Goal: Information Seeking & Learning: Learn about a topic

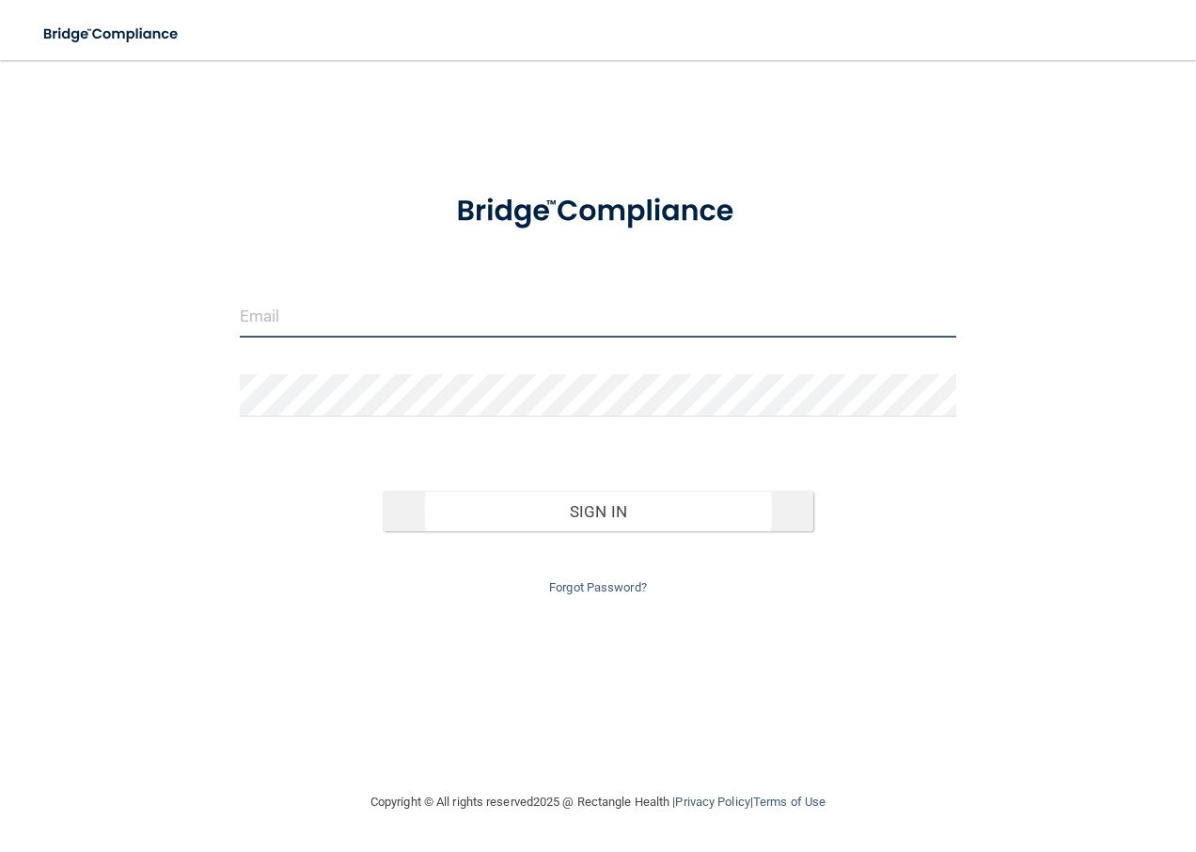
type input "[EMAIL_ADDRESS][DOMAIN_NAME]"
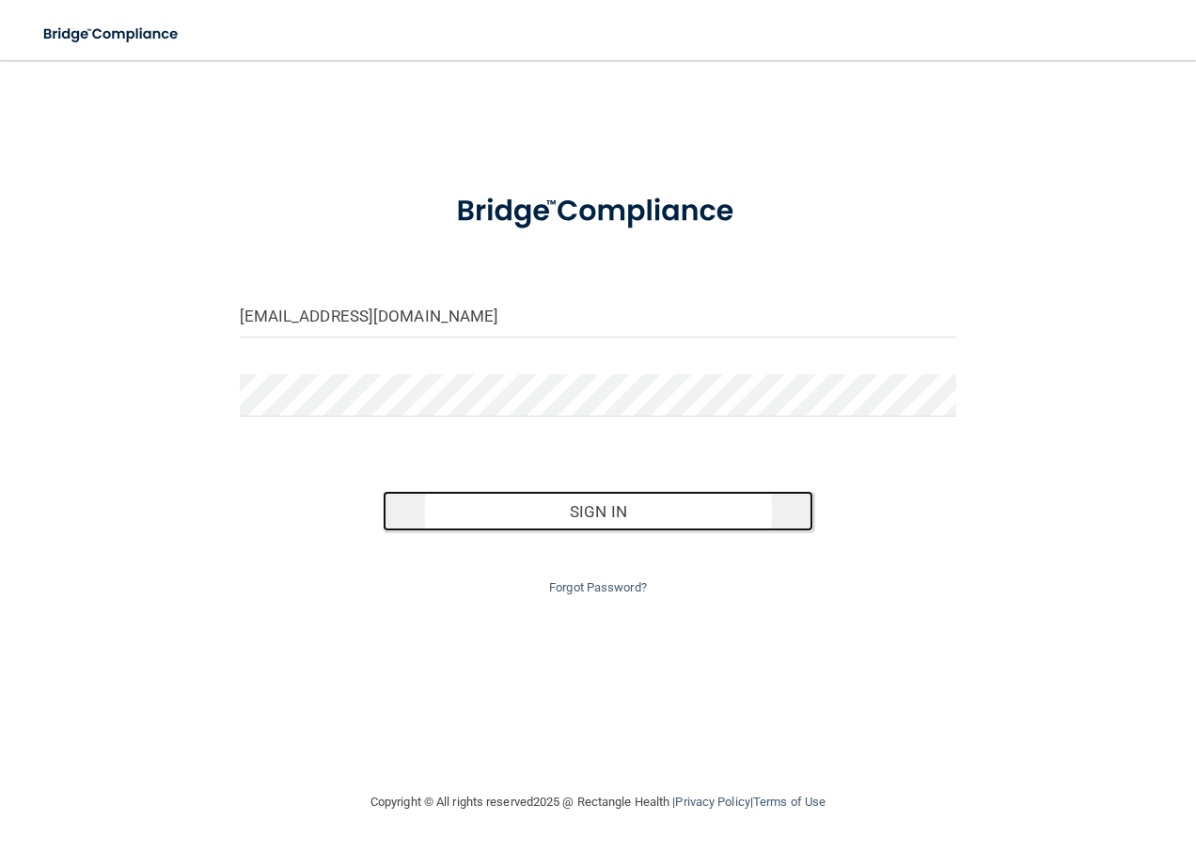
click at [616, 513] on button "Sign In" at bounding box center [598, 511] width 431 height 41
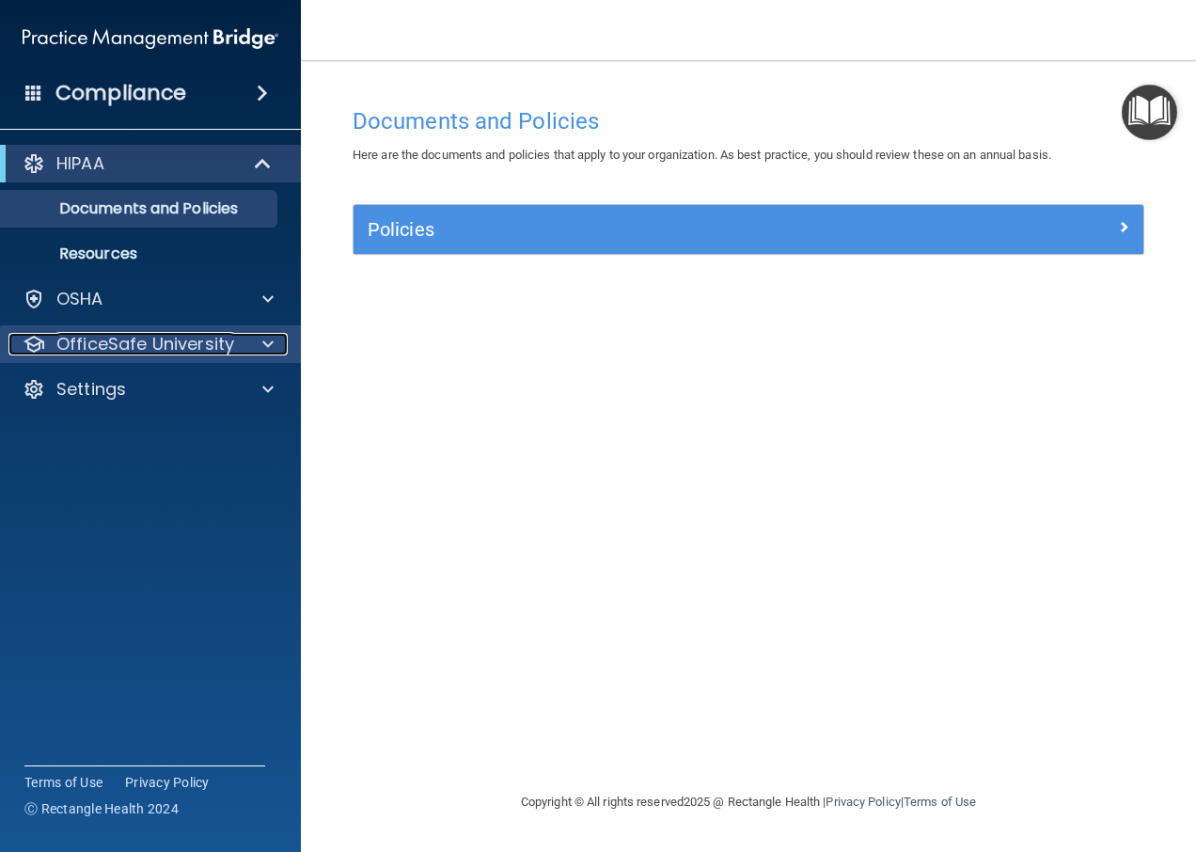
click at [119, 339] on p "OfficeSafe University" at bounding box center [145, 344] width 178 height 23
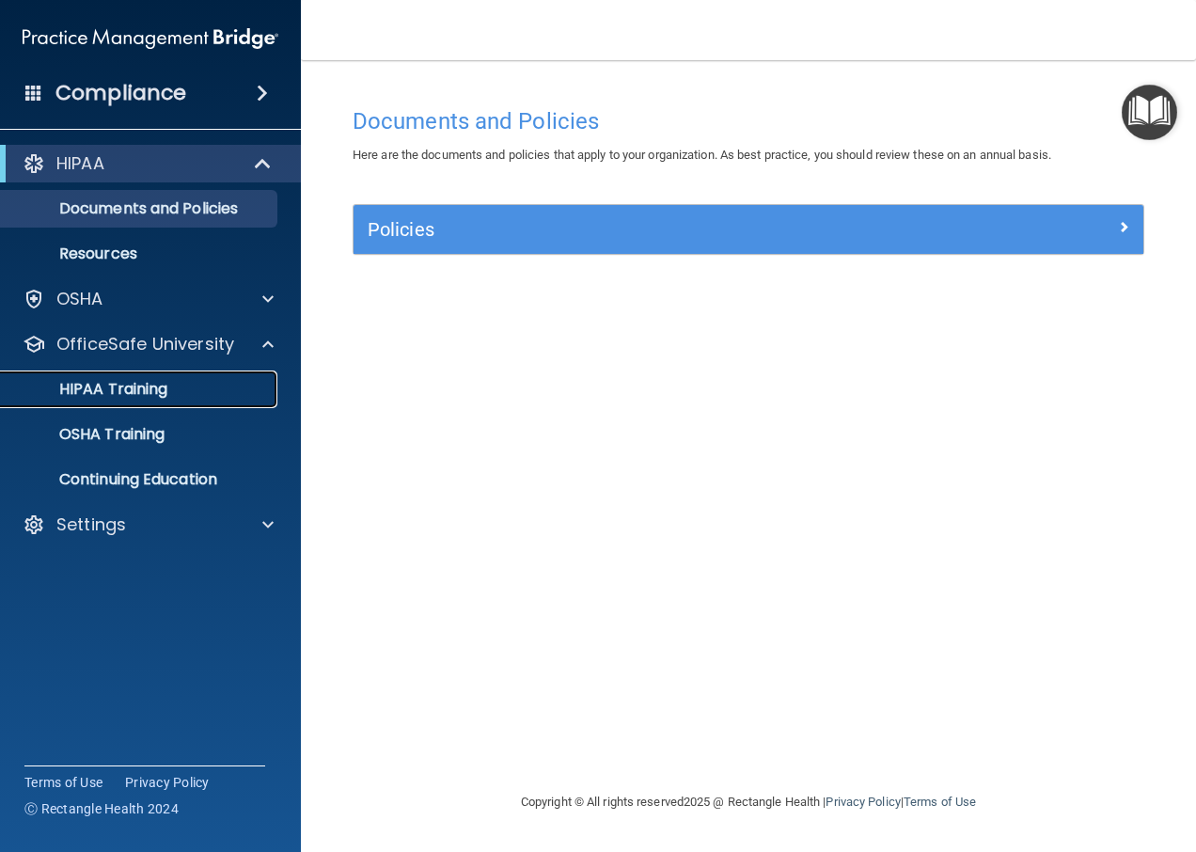
click at [144, 388] on p "HIPAA Training" at bounding box center [89, 389] width 155 height 19
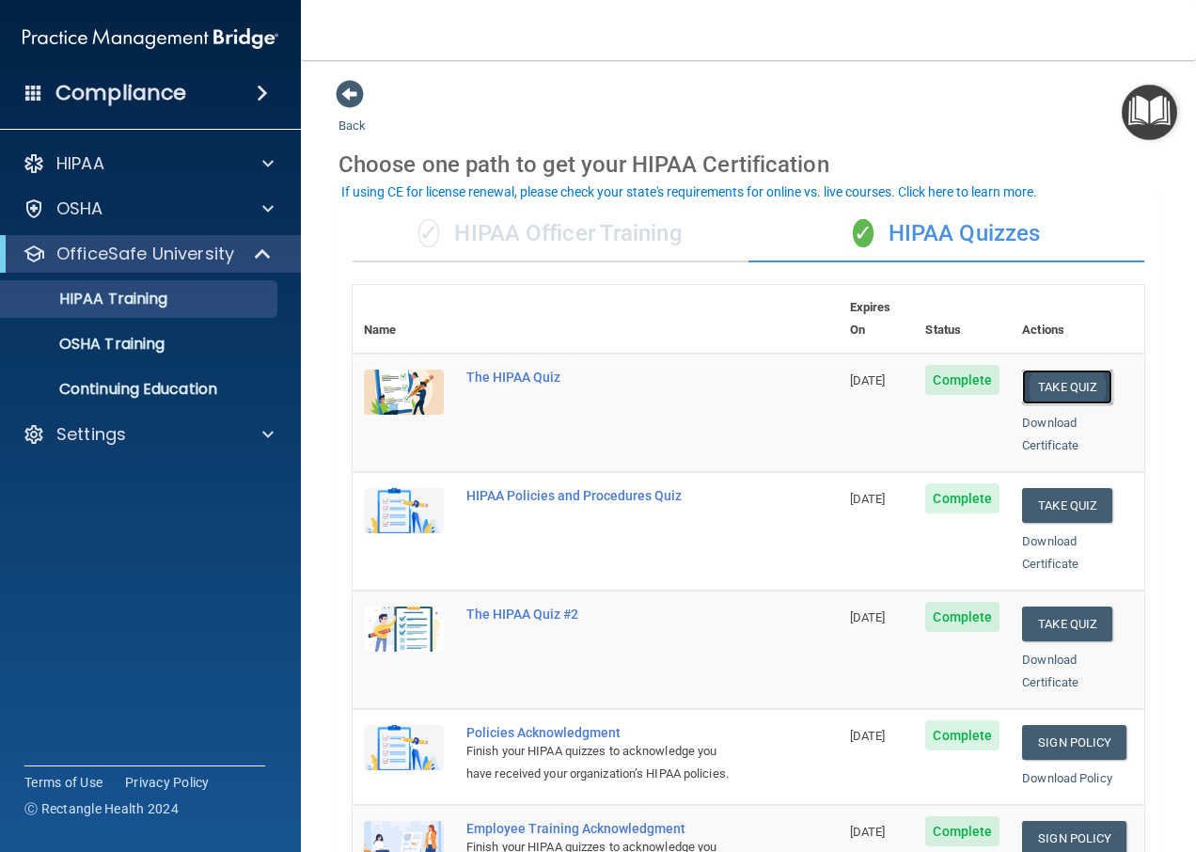
click at [1054, 370] on button "Take Quiz" at bounding box center [1067, 387] width 90 height 35
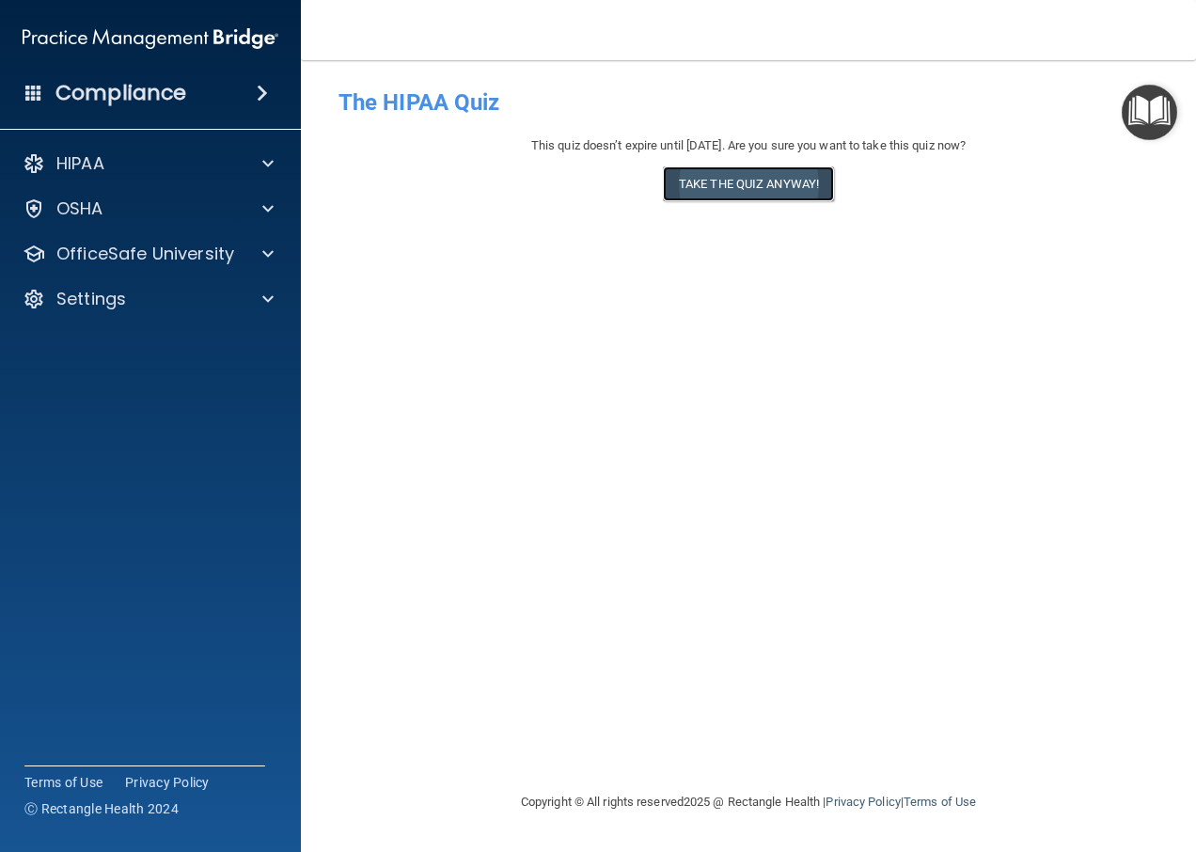
click at [775, 181] on button "Take the quiz anyway!" at bounding box center [748, 183] width 171 height 35
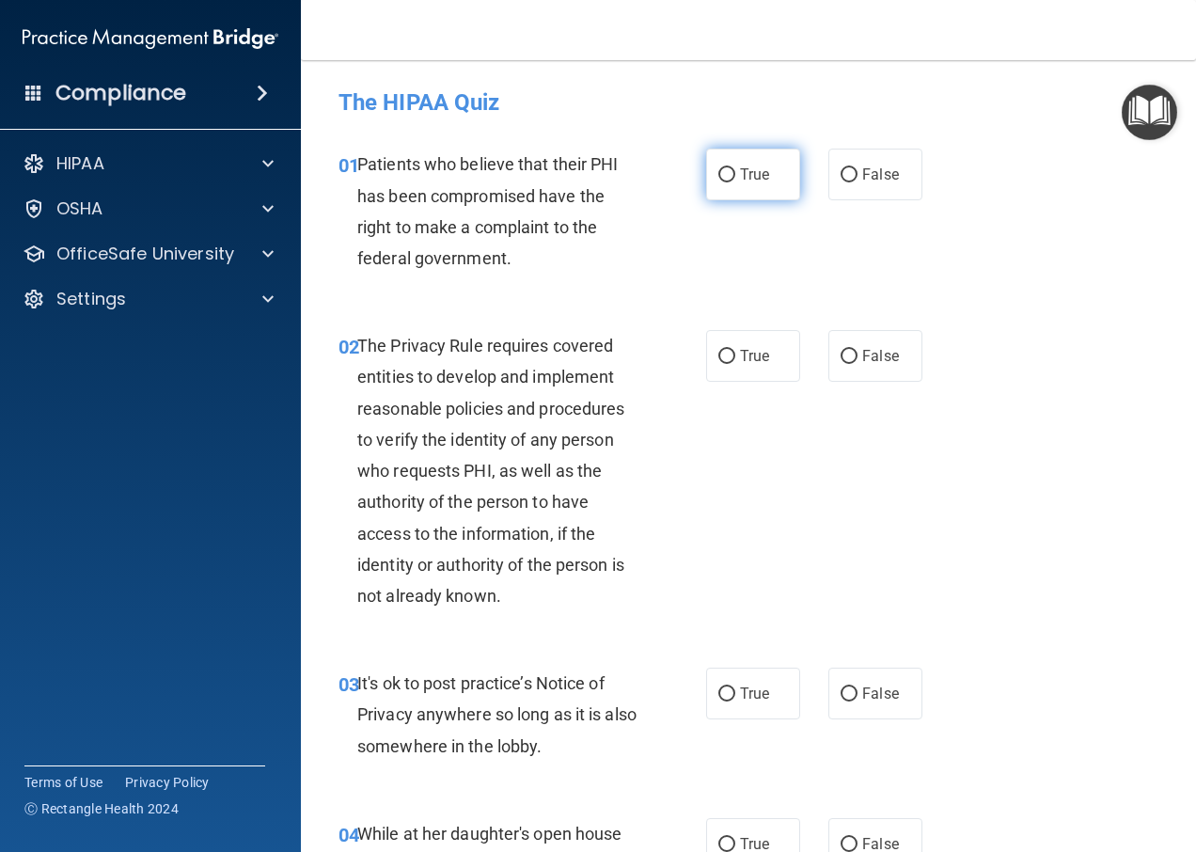
click at [718, 168] on input "True" at bounding box center [726, 175] width 17 height 14
radio input "true"
click at [719, 354] on input "True" at bounding box center [726, 357] width 17 height 14
radio input "true"
drag, startPoint x: 833, startPoint y: 689, endPoint x: 857, endPoint y: 686, distance: 23.7
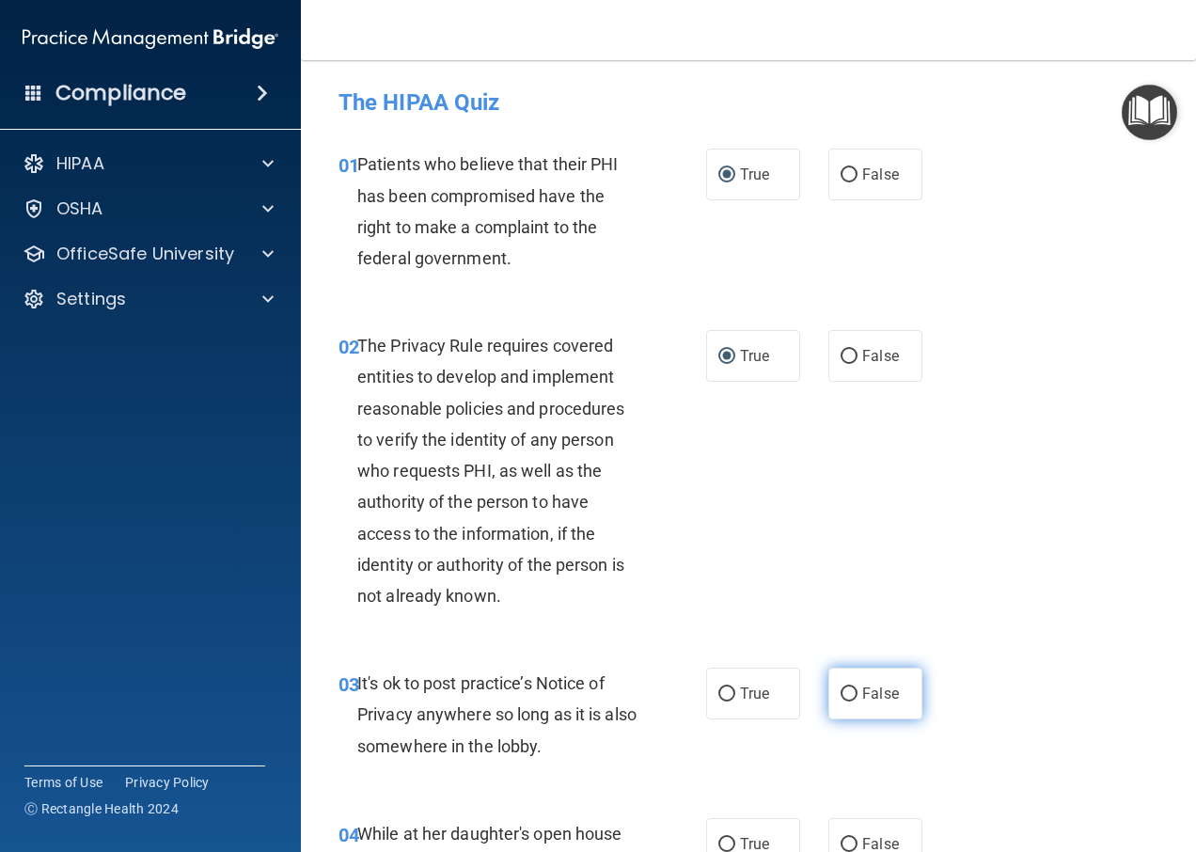
click at [841, 688] on input "False" at bounding box center [849, 694] width 17 height 14
radio input "true"
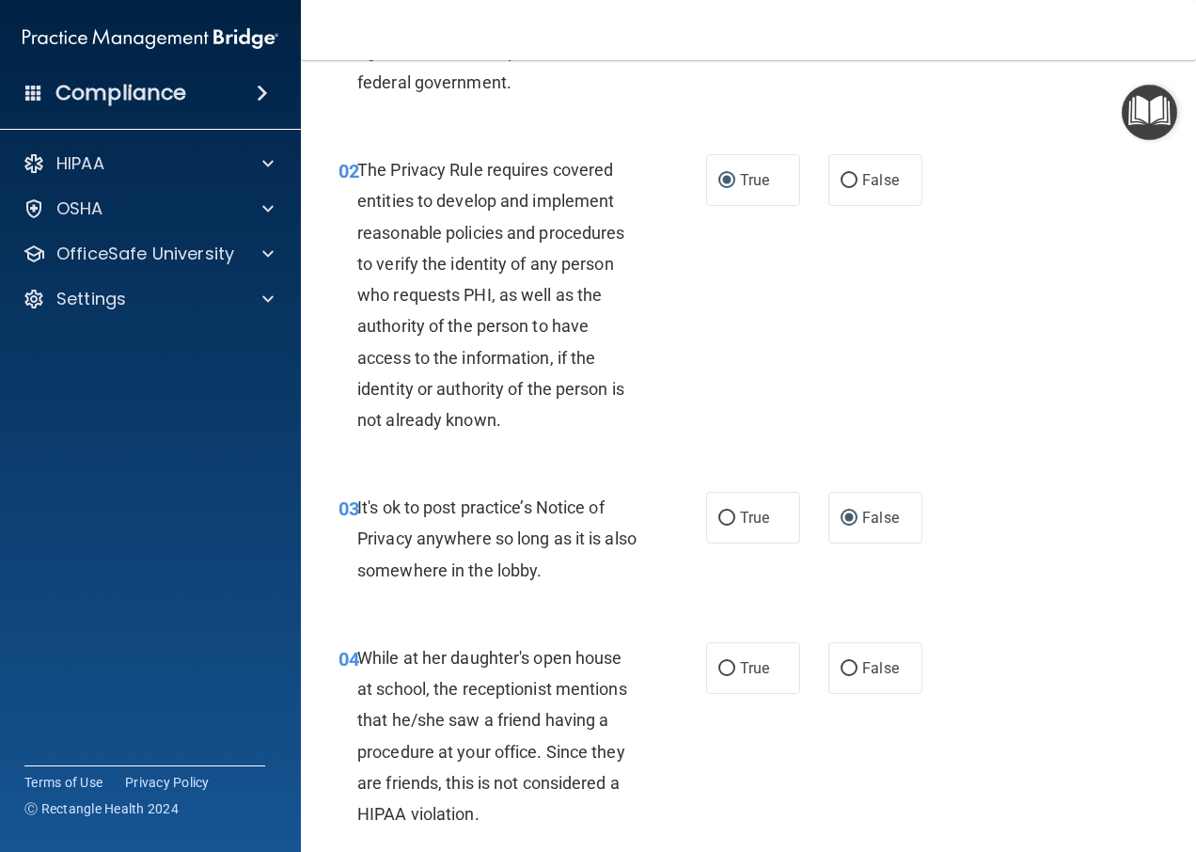
scroll to position [282, 0]
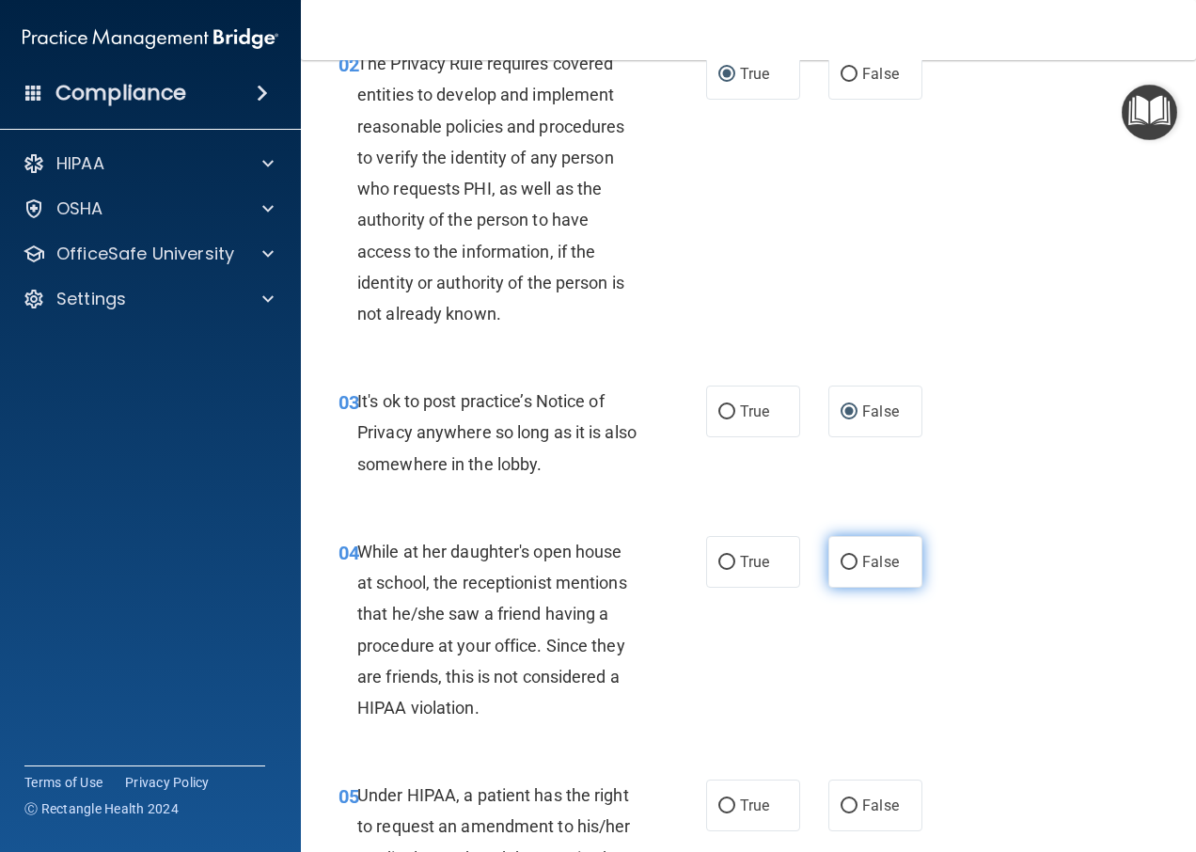
click at [846, 557] on input "False" at bounding box center [849, 563] width 17 height 14
radio input "true"
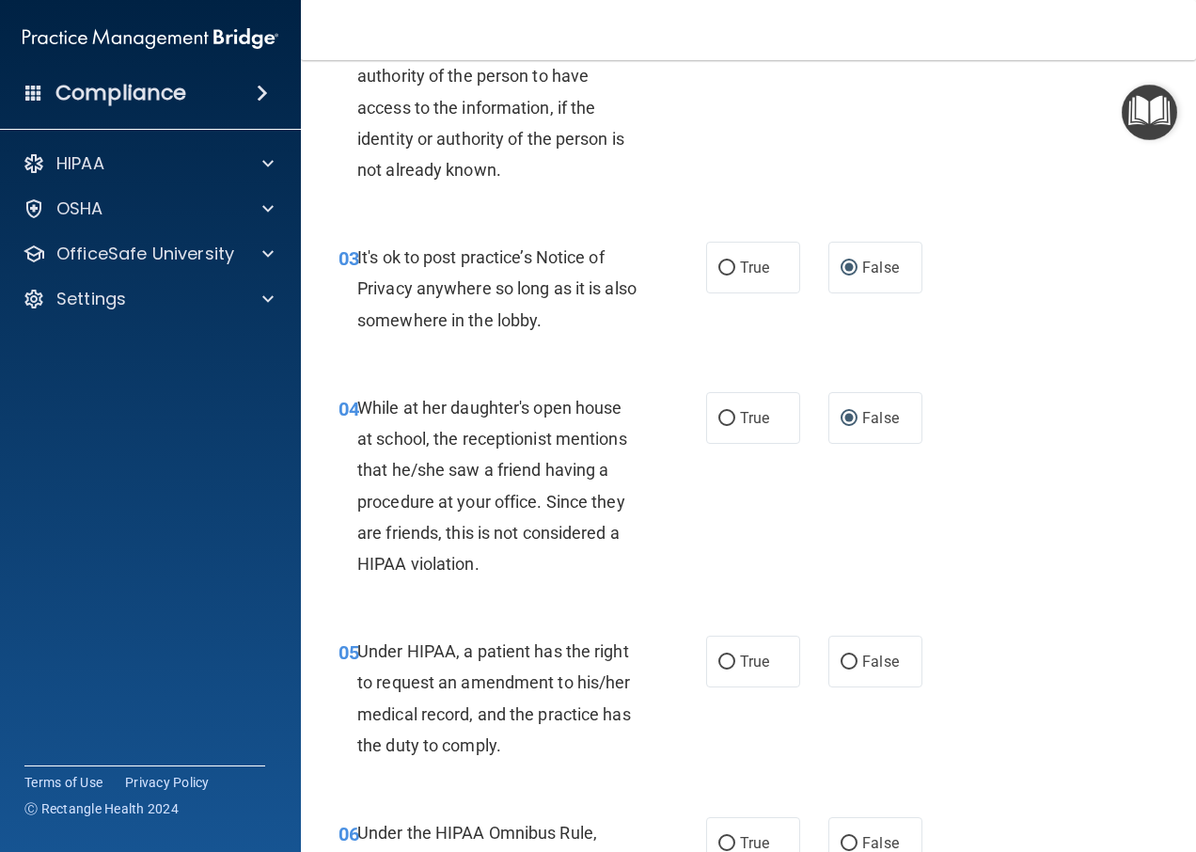
scroll to position [470, 0]
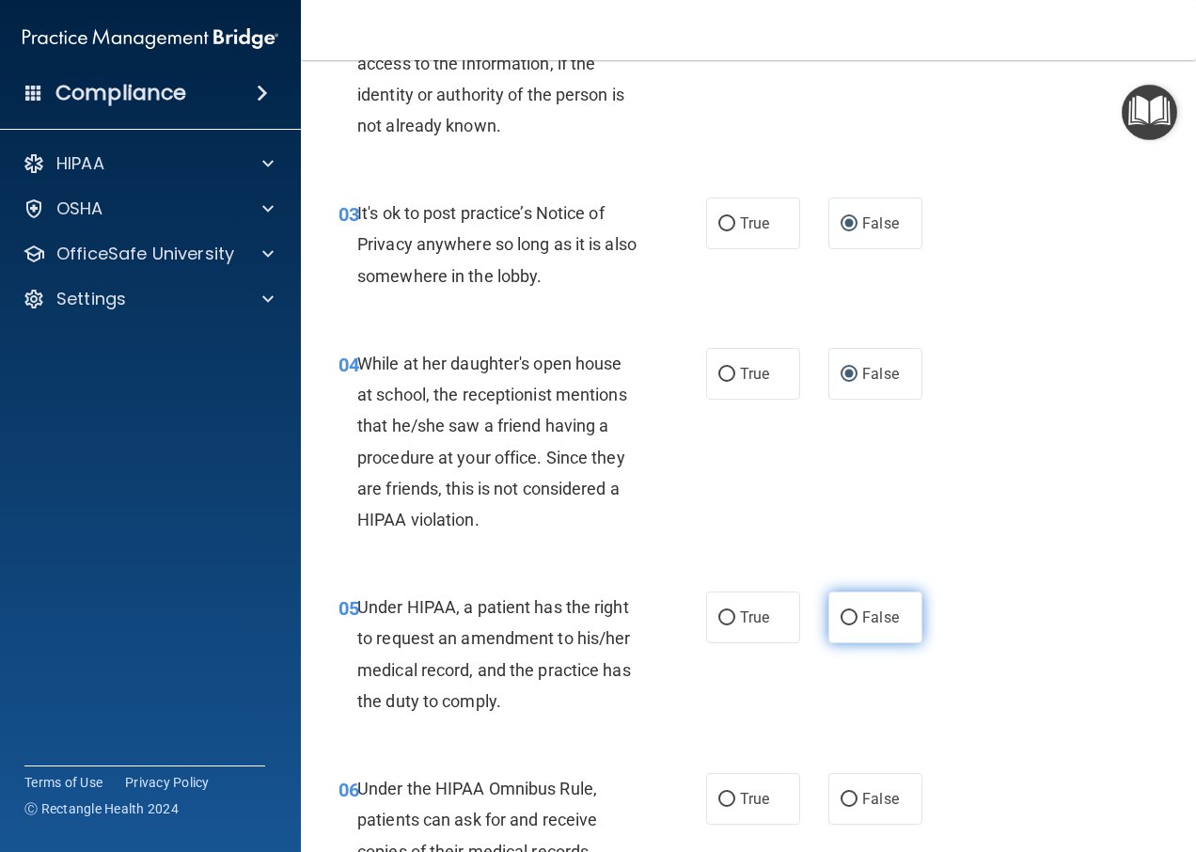
click at [845, 622] on input "False" at bounding box center [849, 618] width 17 height 14
radio input "true"
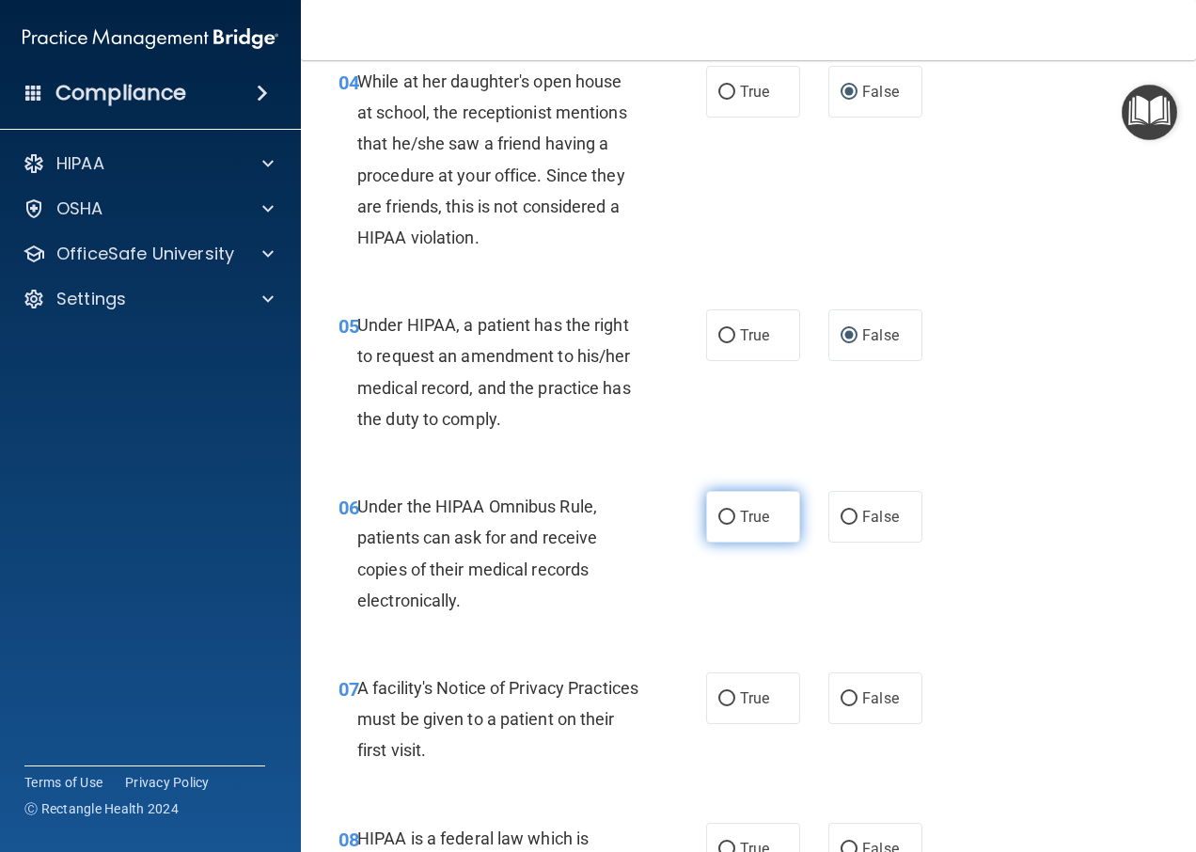
click at [728, 514] on input "True" at bounding box center [726, 518] width 17 height 14
radio input "true"
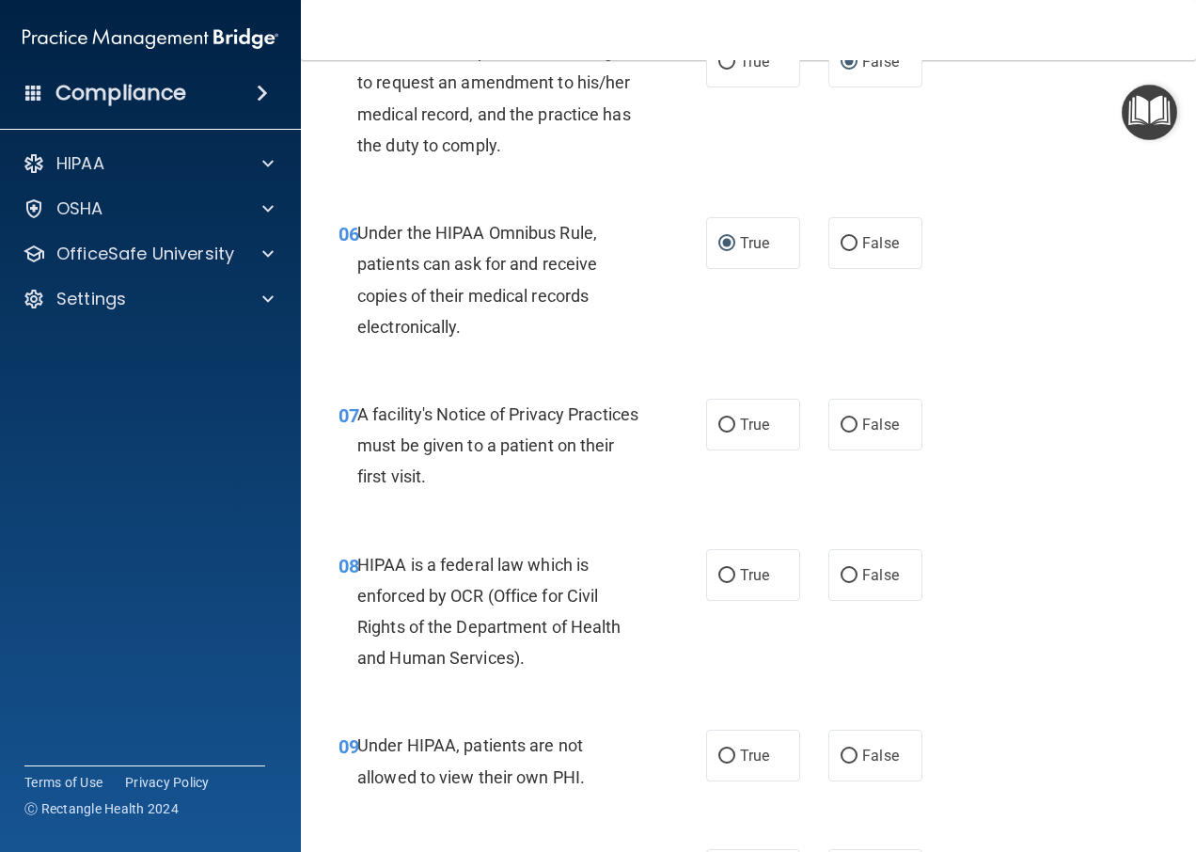
scroll to position [1034, 0]
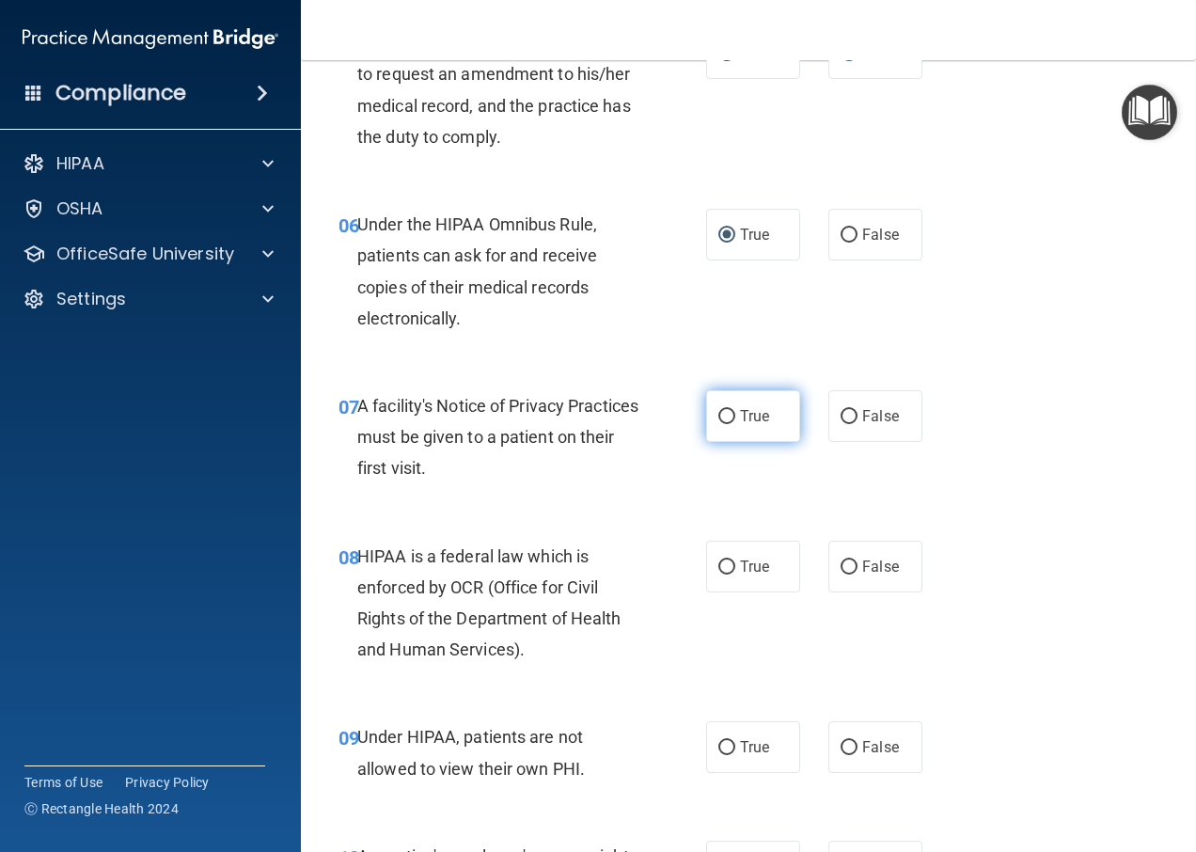
click at [724, 414] on input "True" at bounding box center [726, 417] width 17 height 14
radio input "true"
click at [726, 561] on input "True" at bounding box center [726, 567] width 17 height 14
radio input "true"
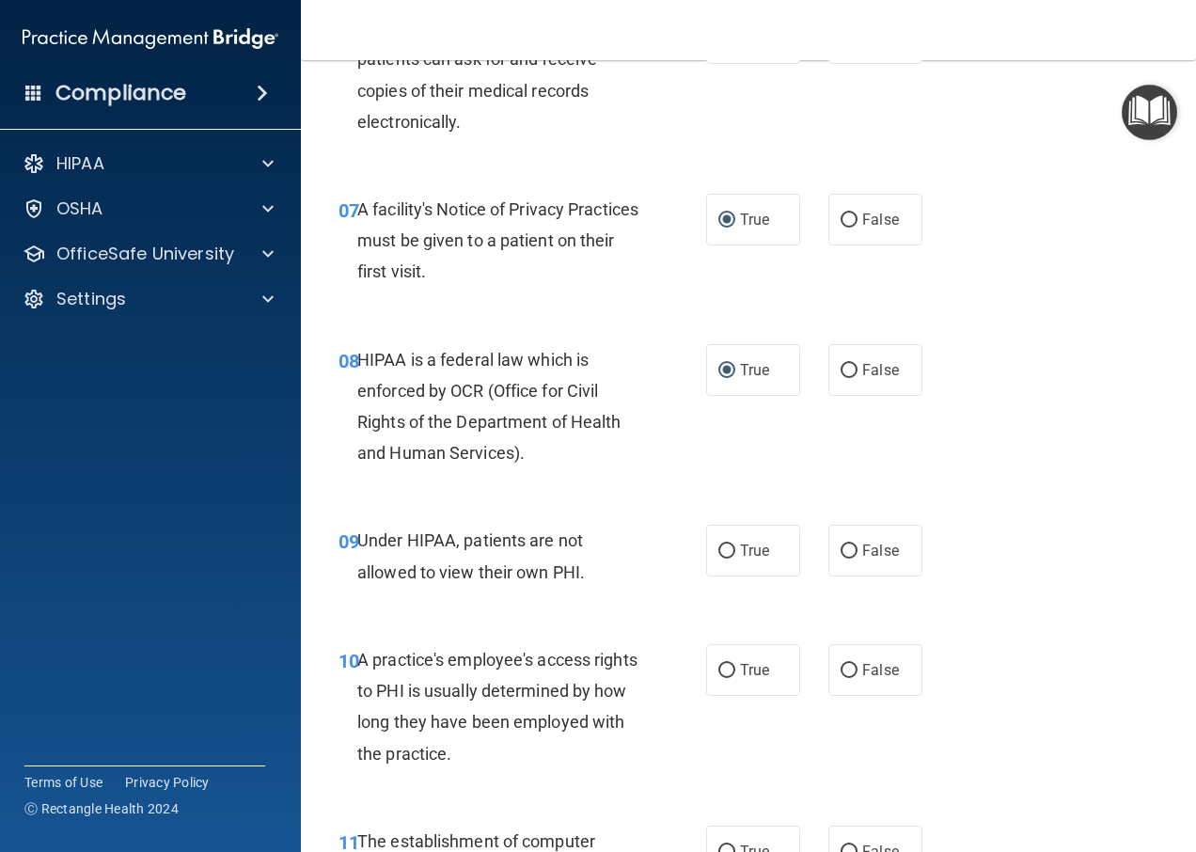
scroll to position [1316, 0]
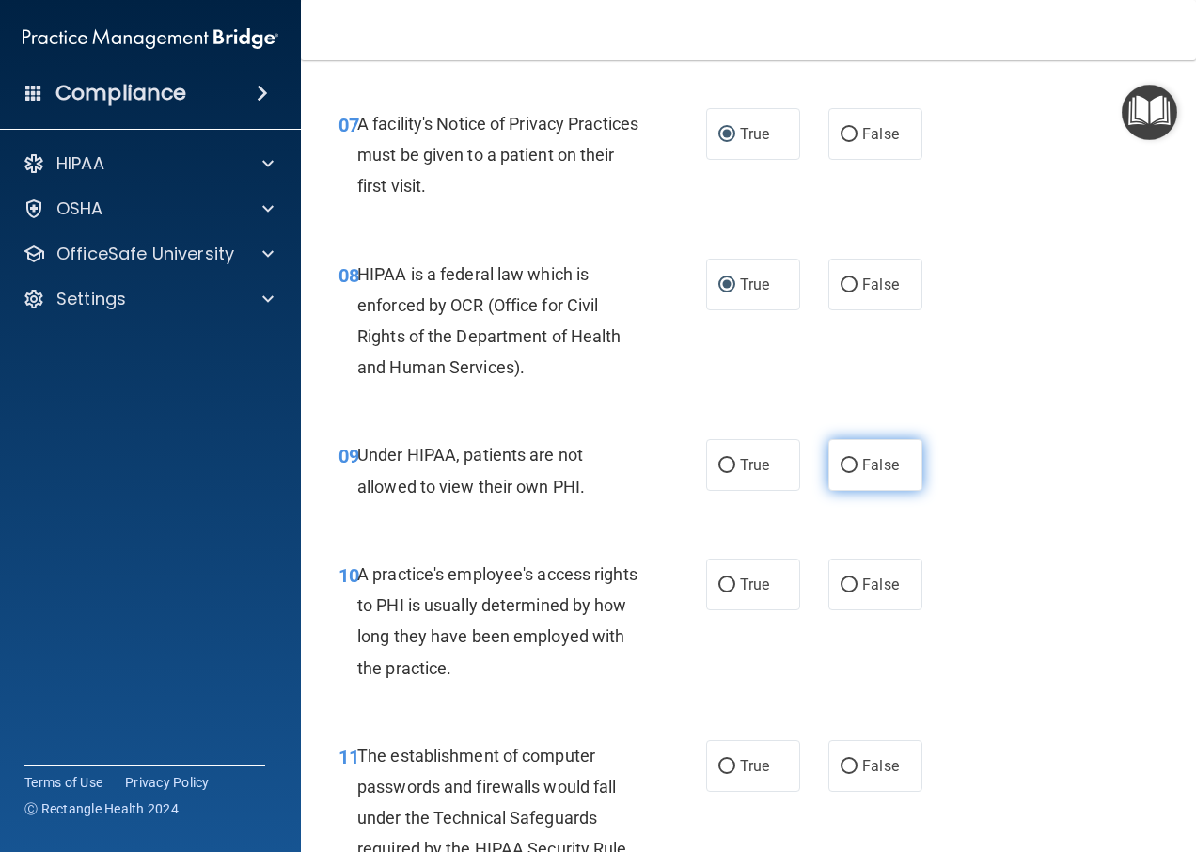
click at [841, 460] on input "False" at bounding box center [849, 466] width 17 height 14
radio input "true"
click at [841, 586] on input "False" at bounding box center [849, 585] width 17 height 14
radio input "true"
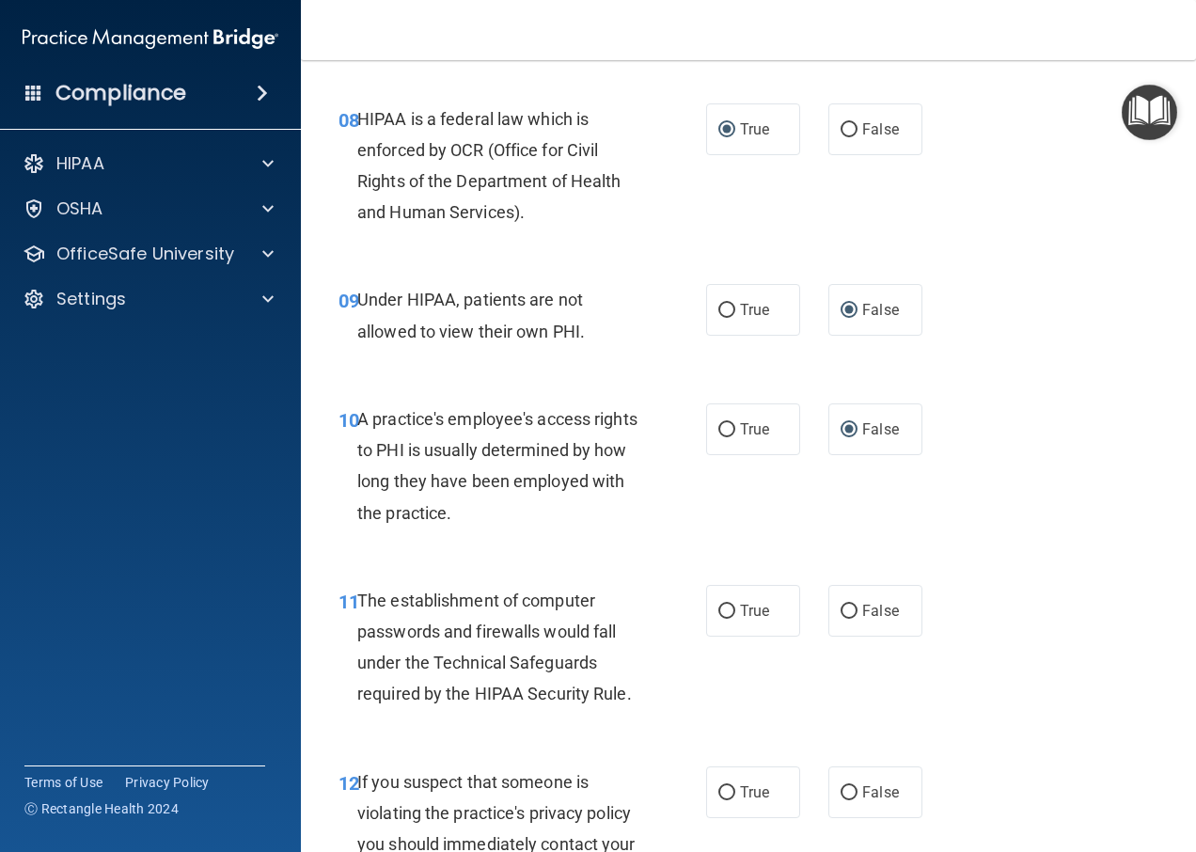
scroll to position [1504, 0]
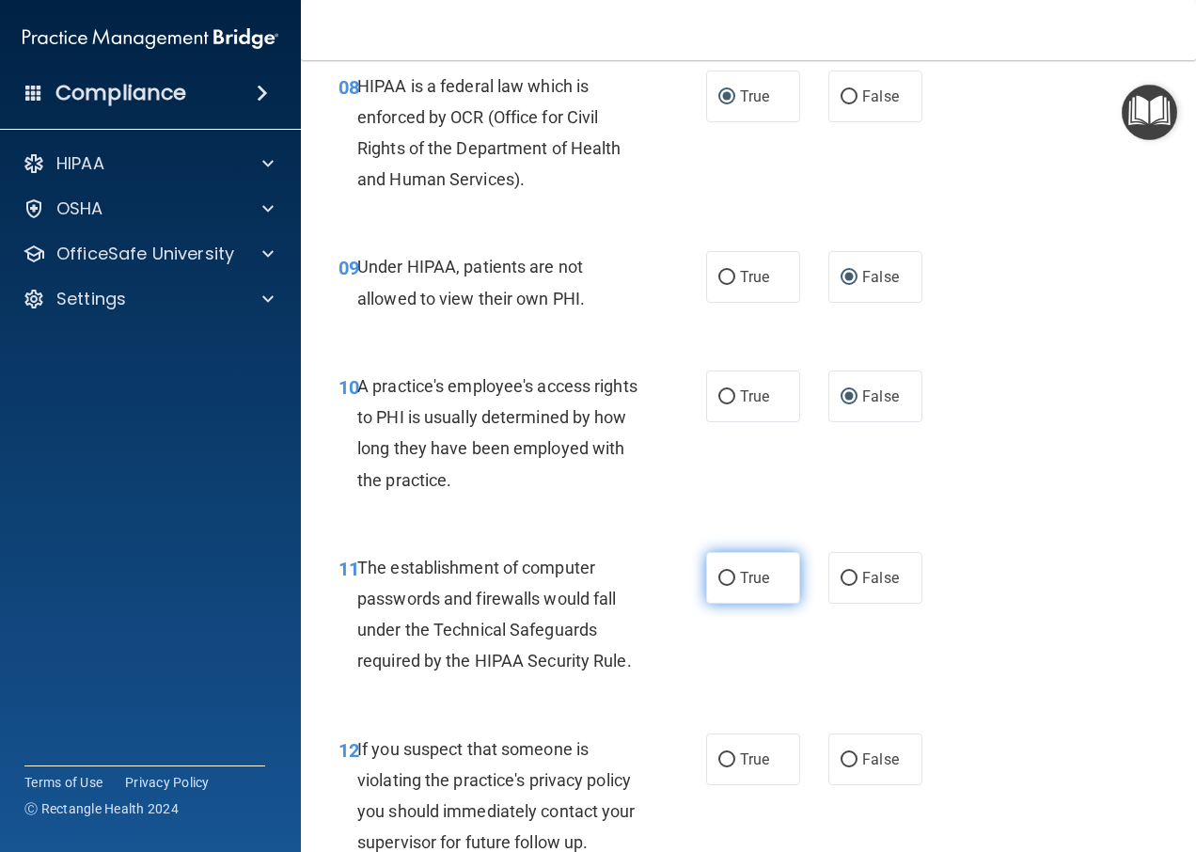
click at [721, 572] on input "True" at bounding box center [726, 579] width 17 height 14
radio input "true"
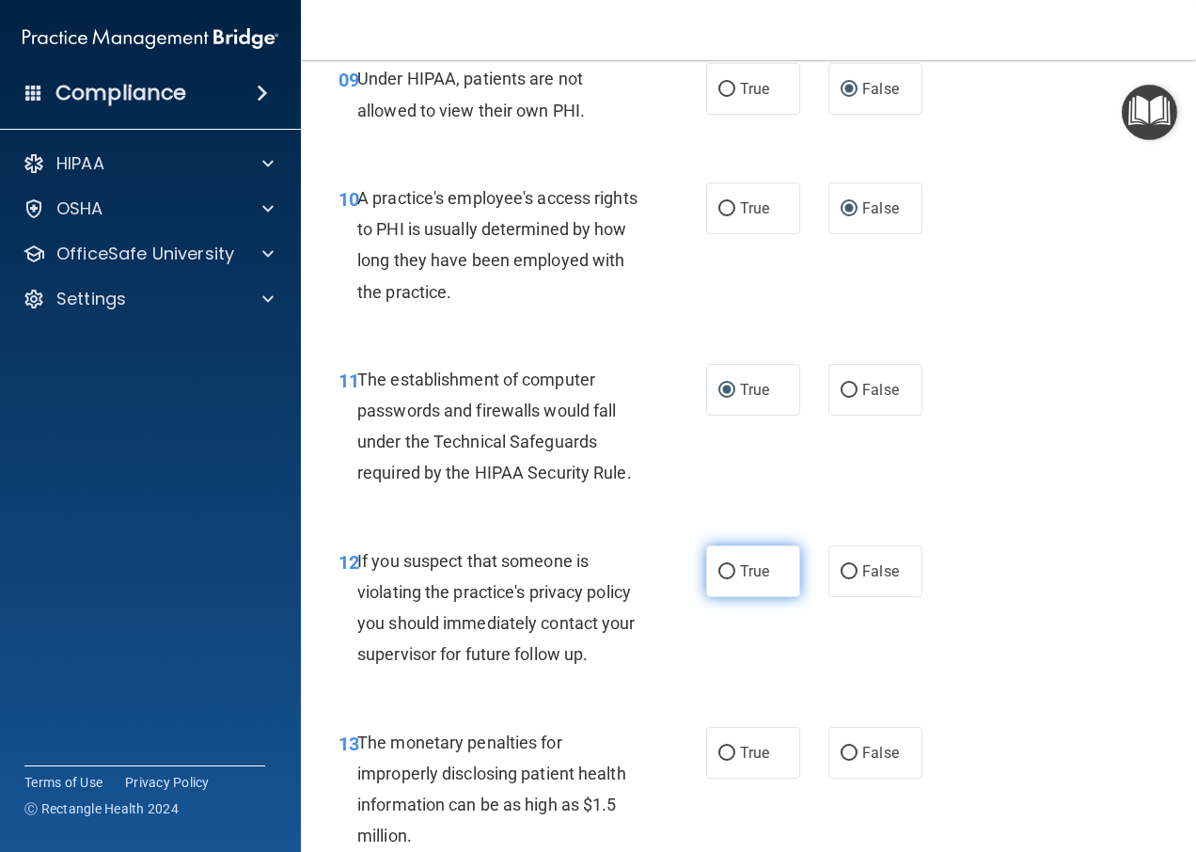
click at [728, 573] on input "True" at bounding box center [726, 572] width 17 height 14
radio input "true"
click at [723, 749] on input "True" at bounding box center [726, 754] width 17 height 14
radio input "true"
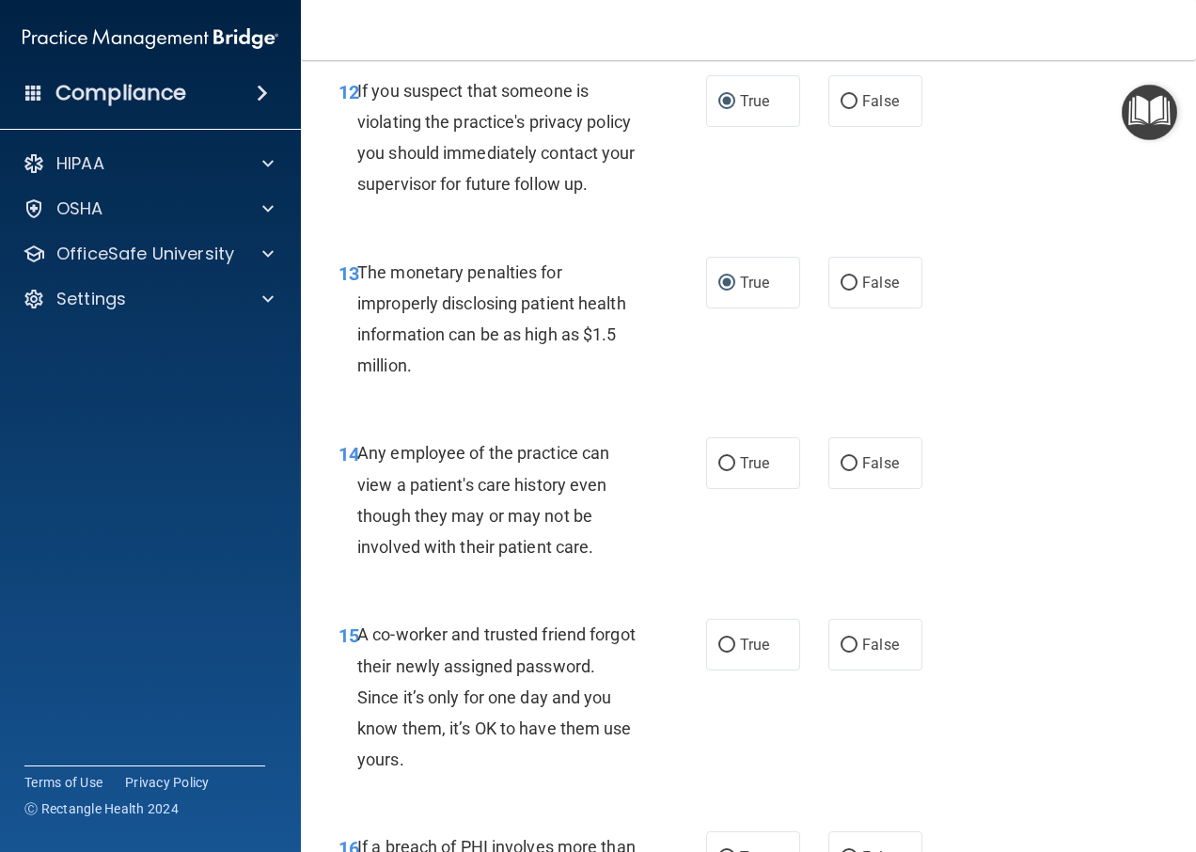
scroll to position [2351, 0]
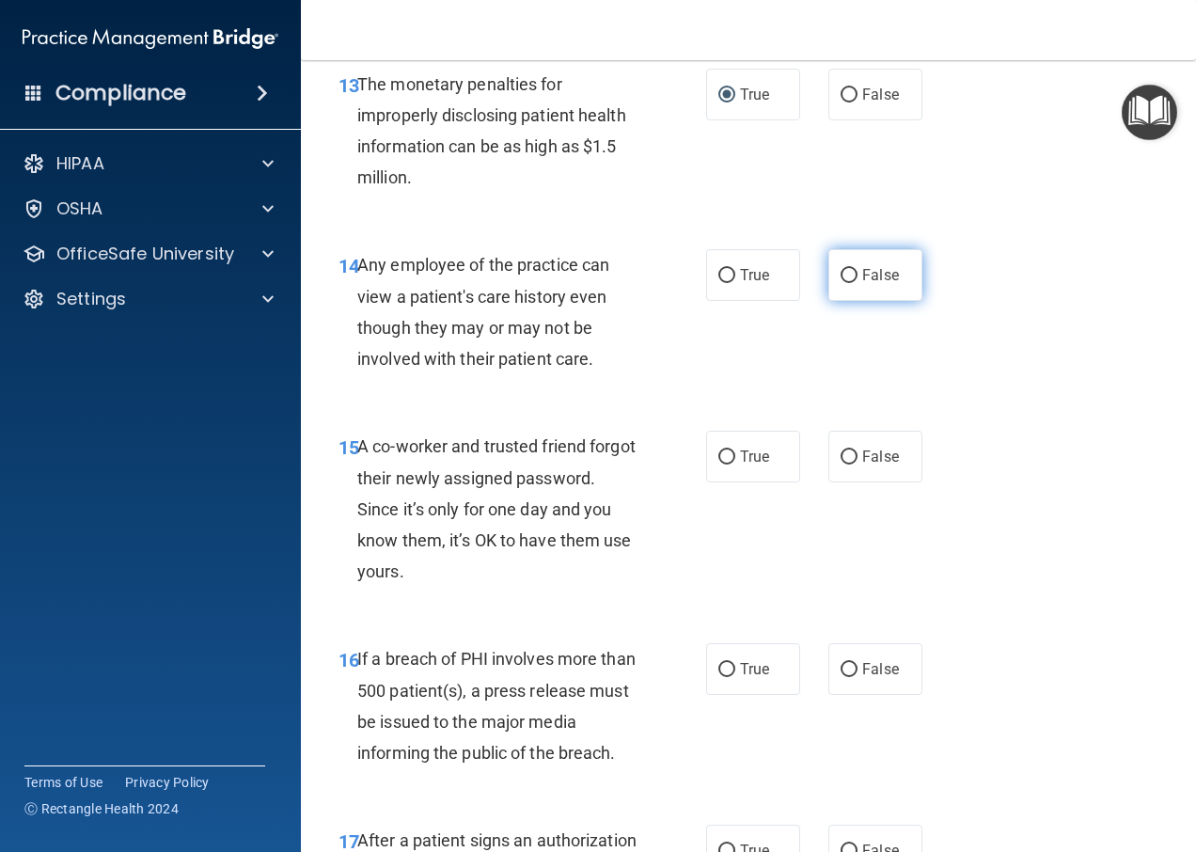
click at [841, 272] on input "False" at bounding box center [849, 276] width 17 height 14
radio input "true"
click at [841, 455] on input "False" at bounding box center [849, 457] width 17 height 14
radio input "true"
click at [732, 672] on label "True" at bounding box center [753, 669] width 94 height 52
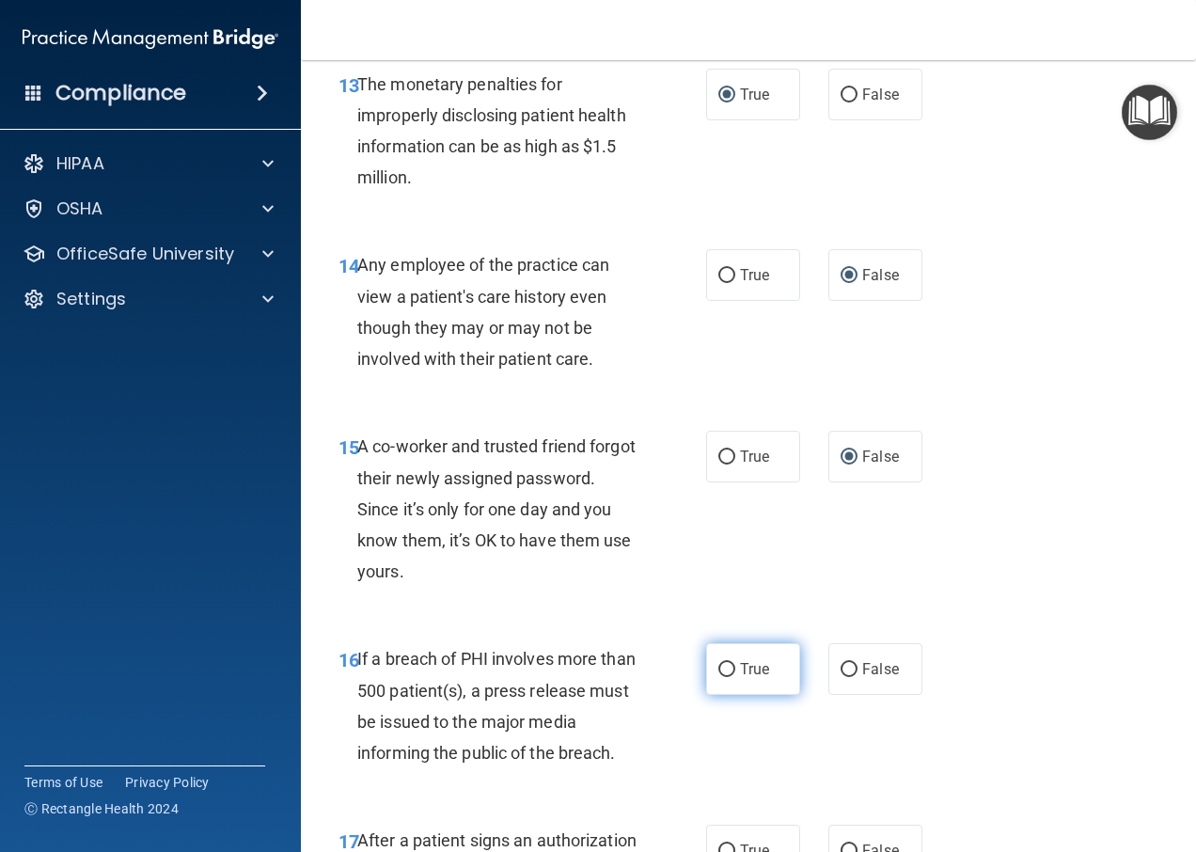
click at [732, 672] on input "True" at bounding box center [726, 670] width 17 height 14
radio input "true"
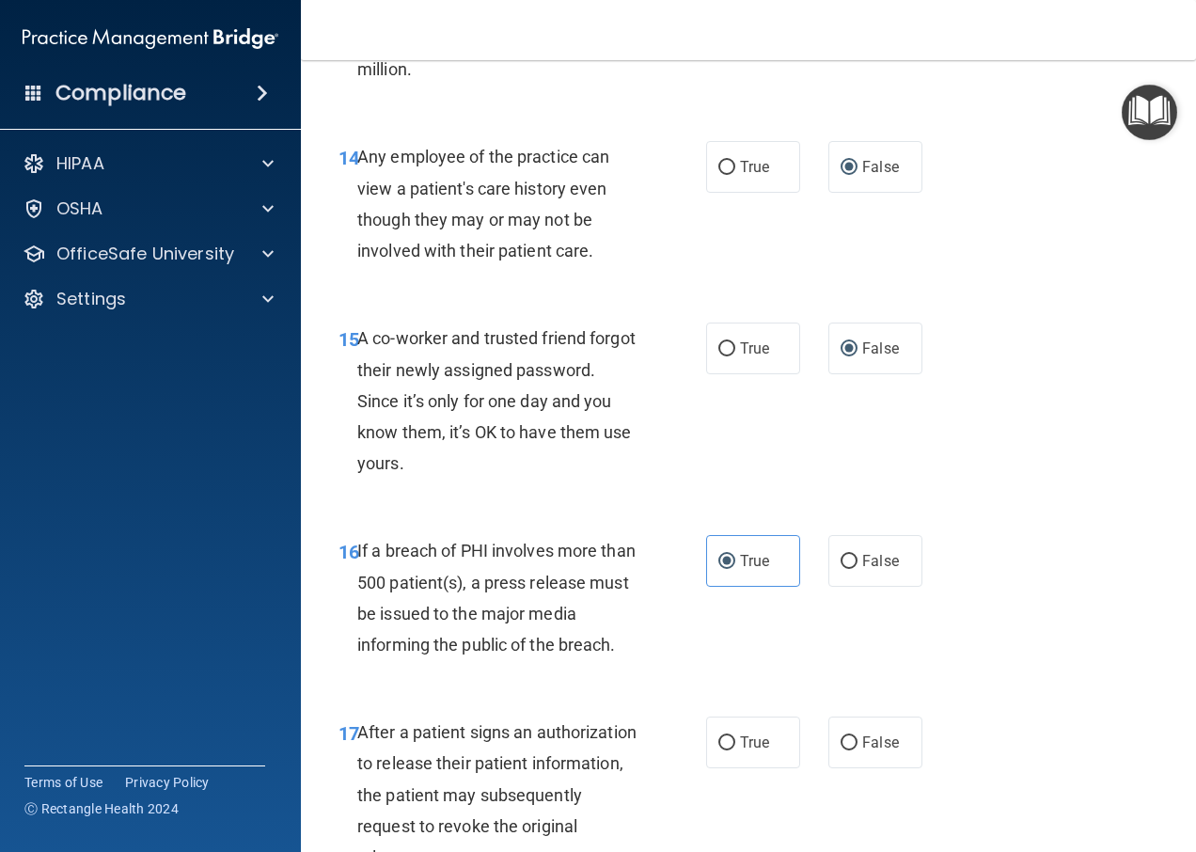
scroll to position [2633, 0]
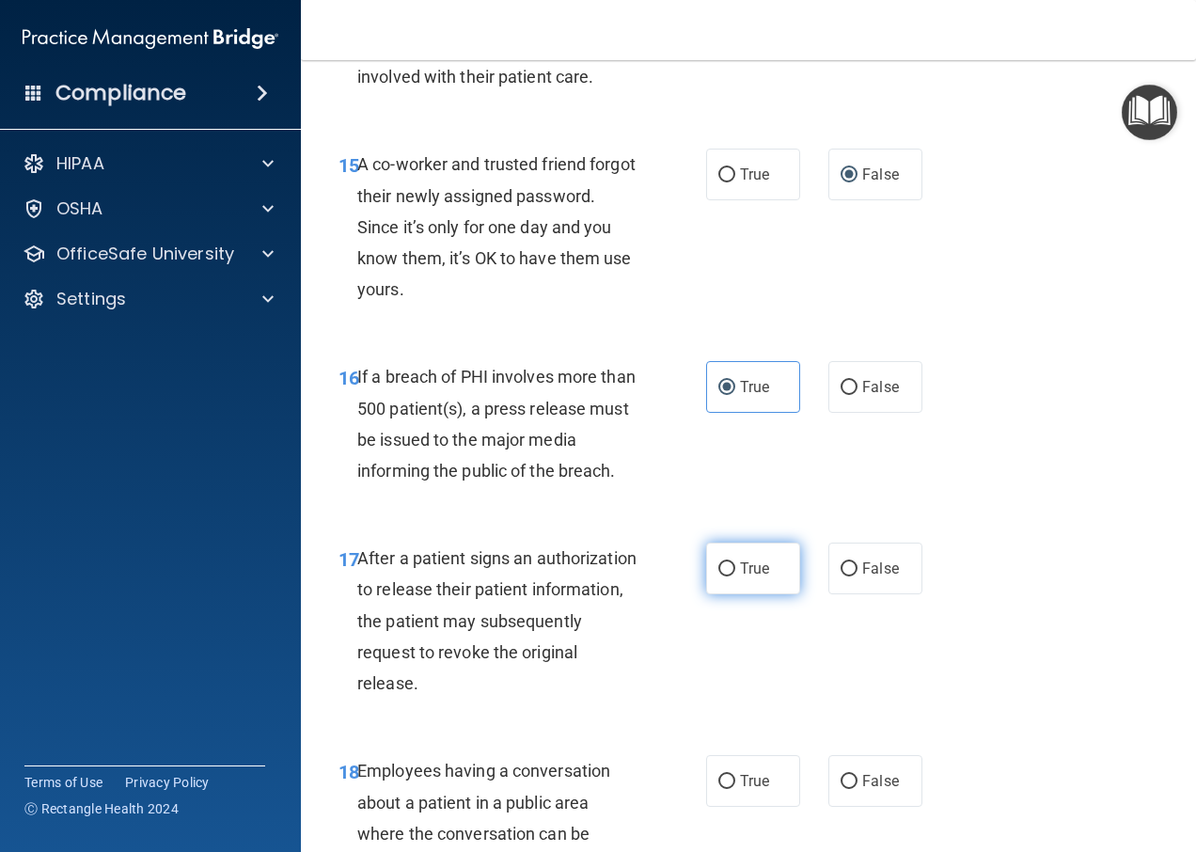
click at [726, 567] on input "True" at bounding box center [726, 569] width 17 height 14
radio input "true"
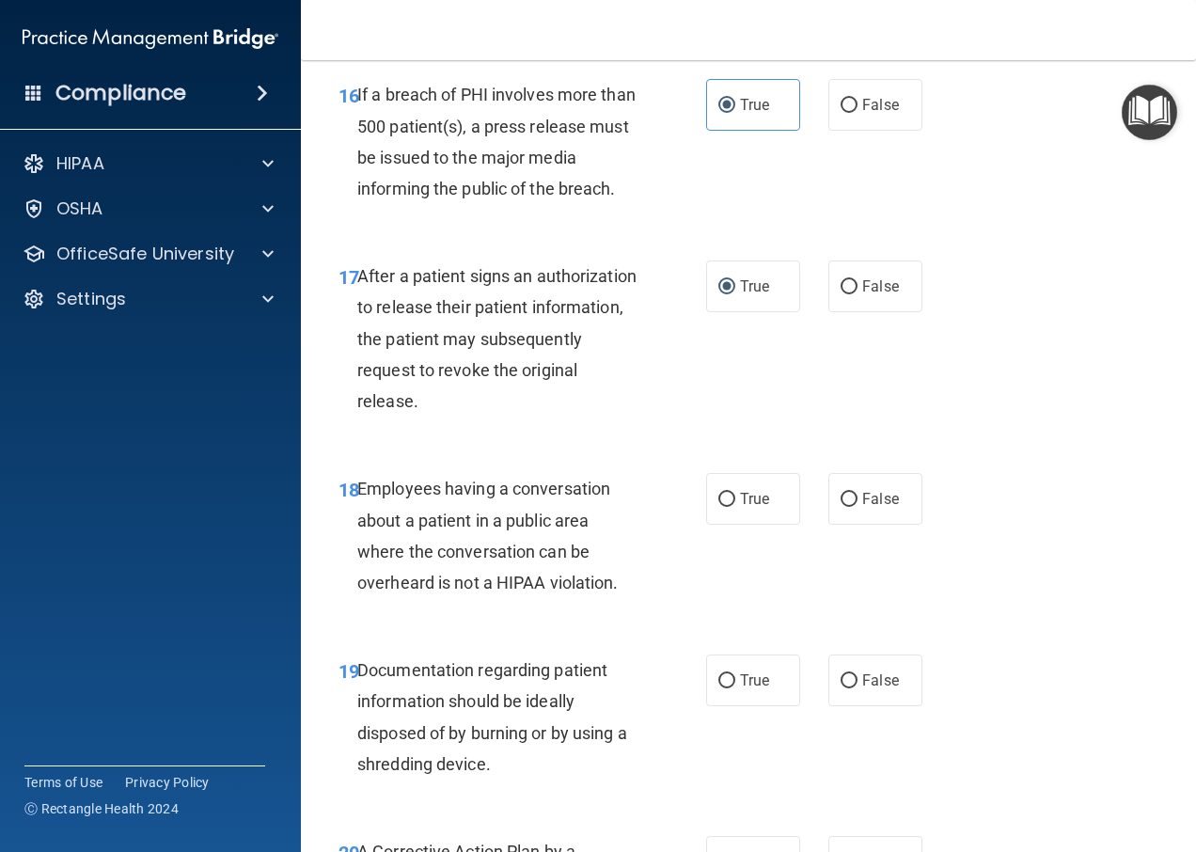
scroll to position [3009, 0]
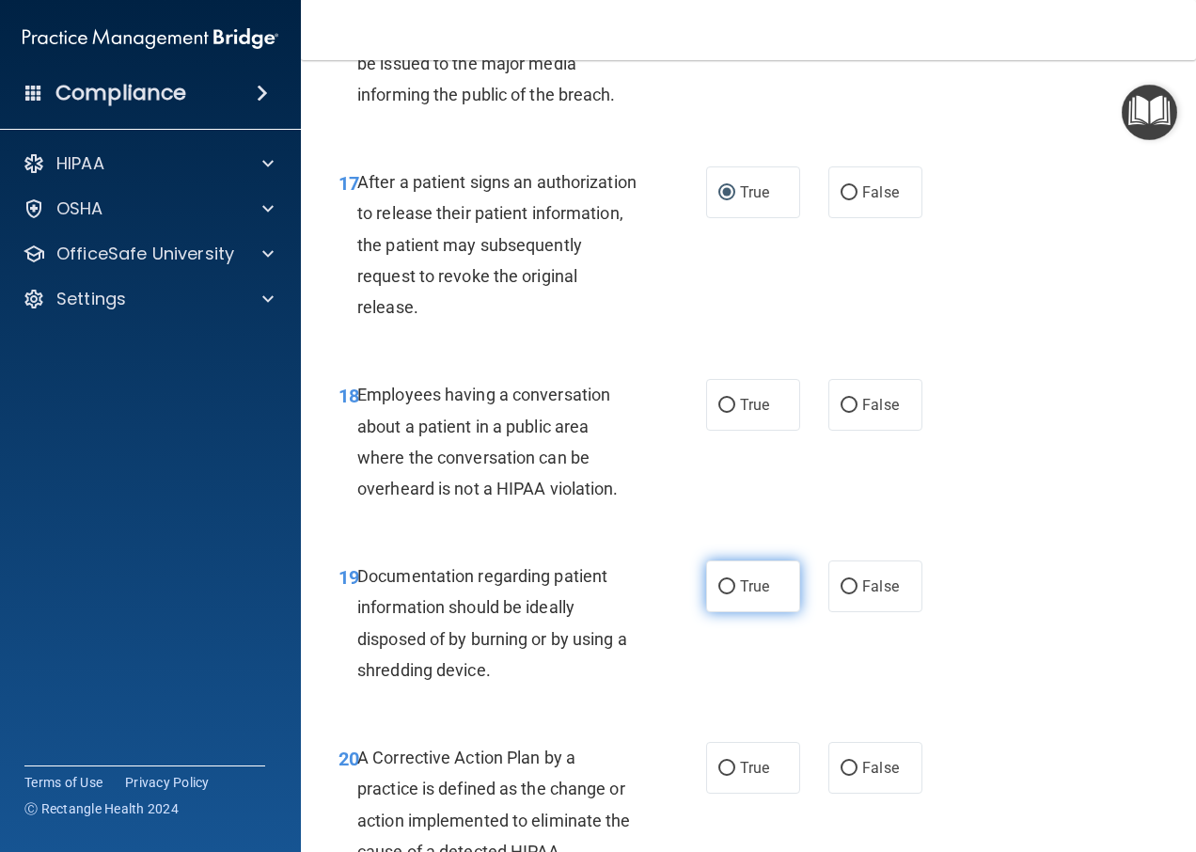
click at [720, 582] on input "True" at bounding box center [726, 587] width 17 height 14
radio input "true"
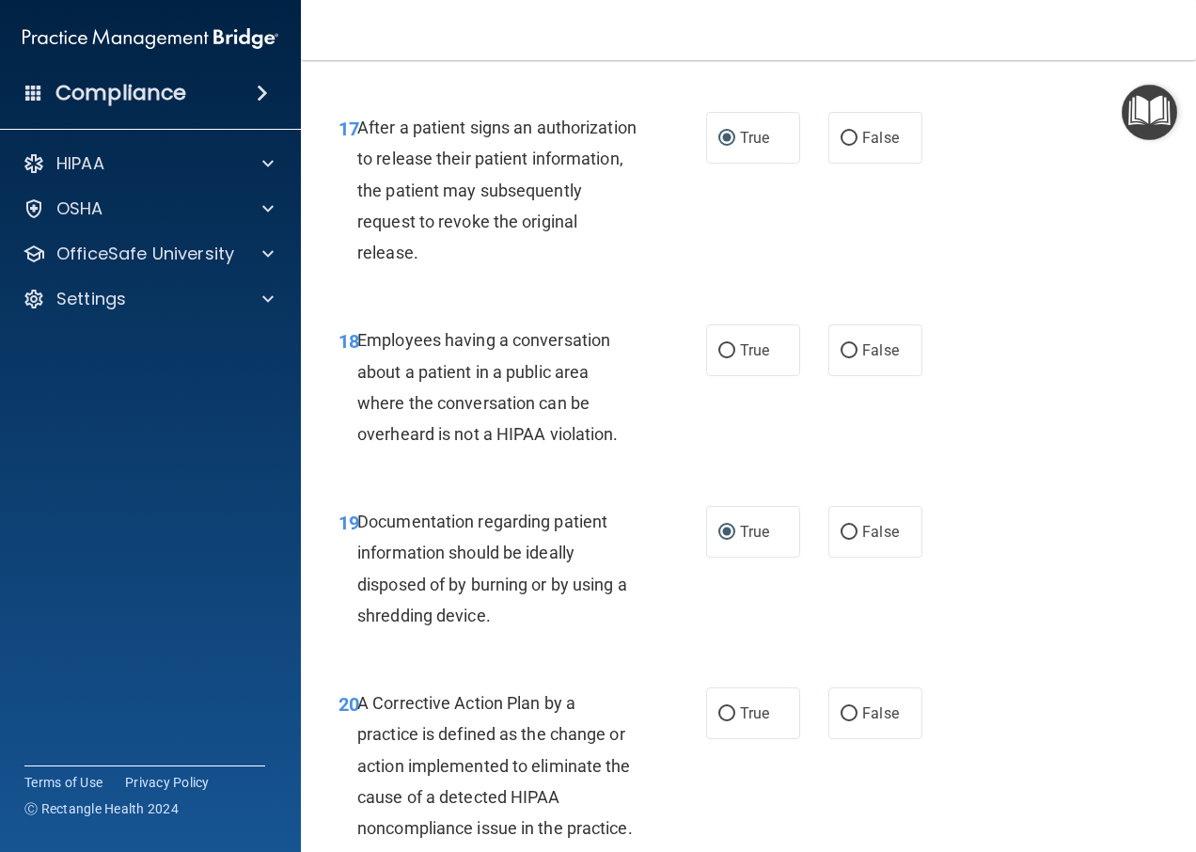
scroll to position [3197, 0]
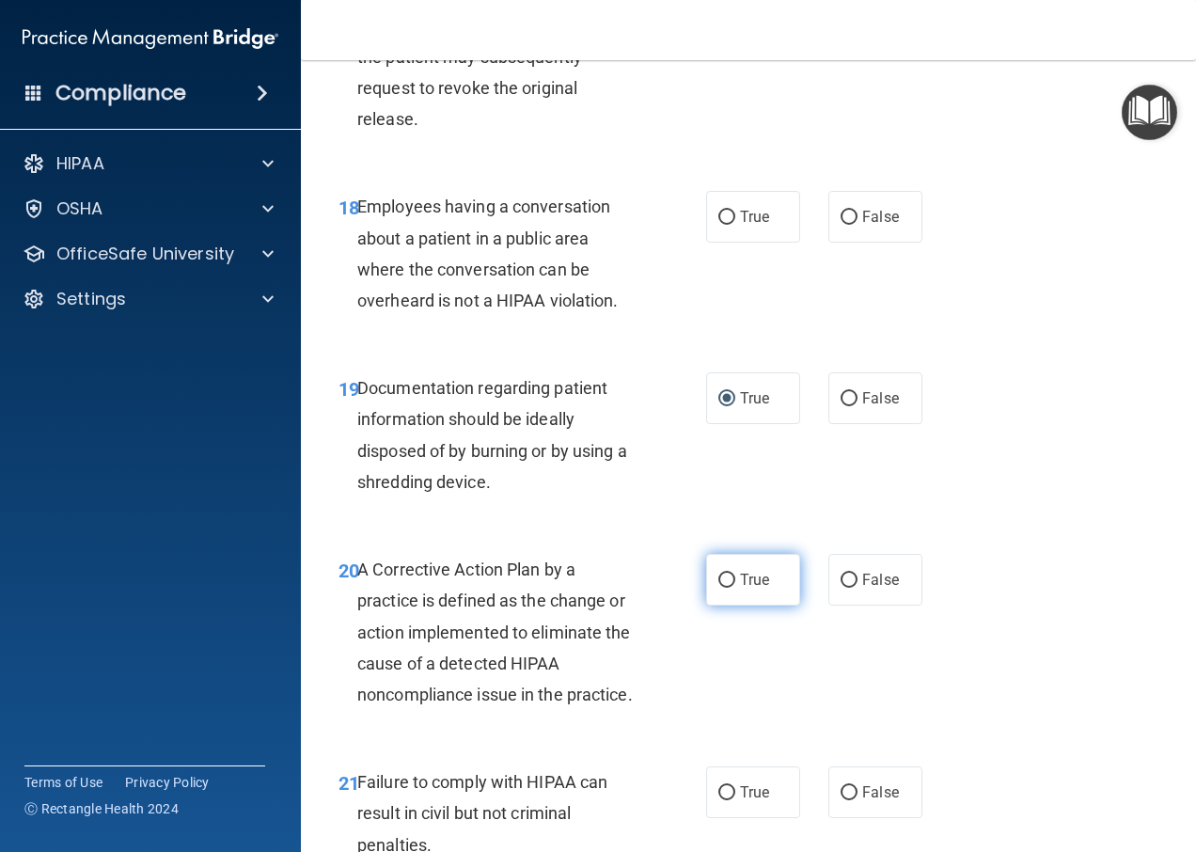
click at [723, 578] on input "True" at bounding box center [726, 581] width 17 height 14
radio input "true"
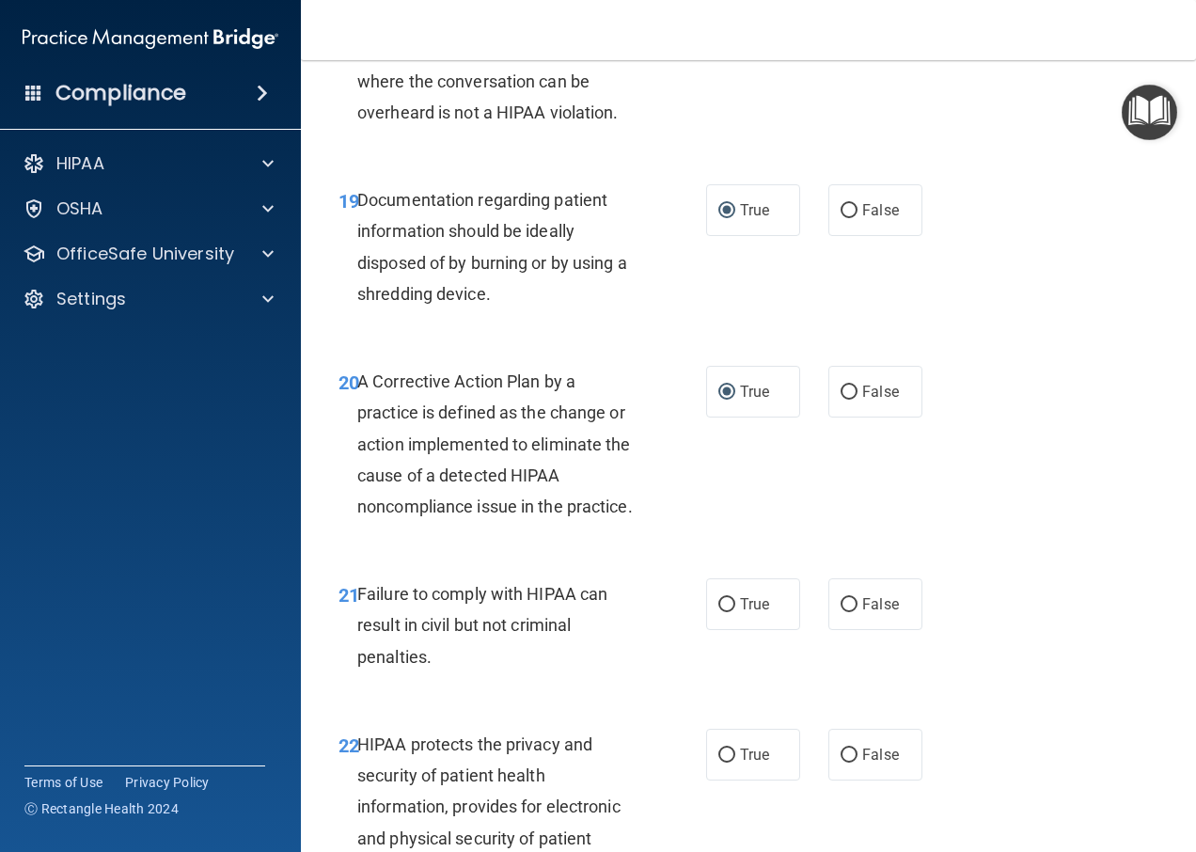
scroll to position [3479, 0]
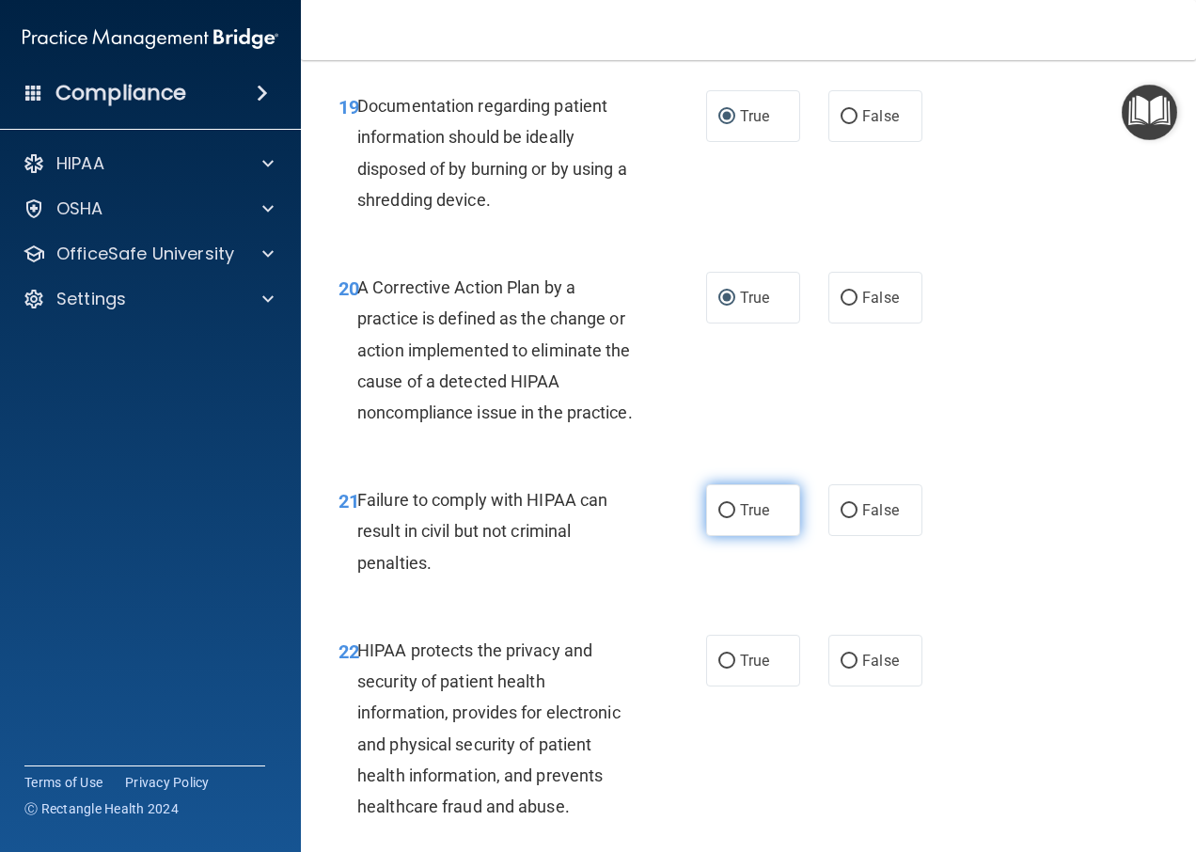
click at [709, 536] on label "True" at bounding box center [753, 510] width 94 height 52
click at [718, 518] on input "True" at bounding box center [726, 511] width 17 height 14
radio input "true"
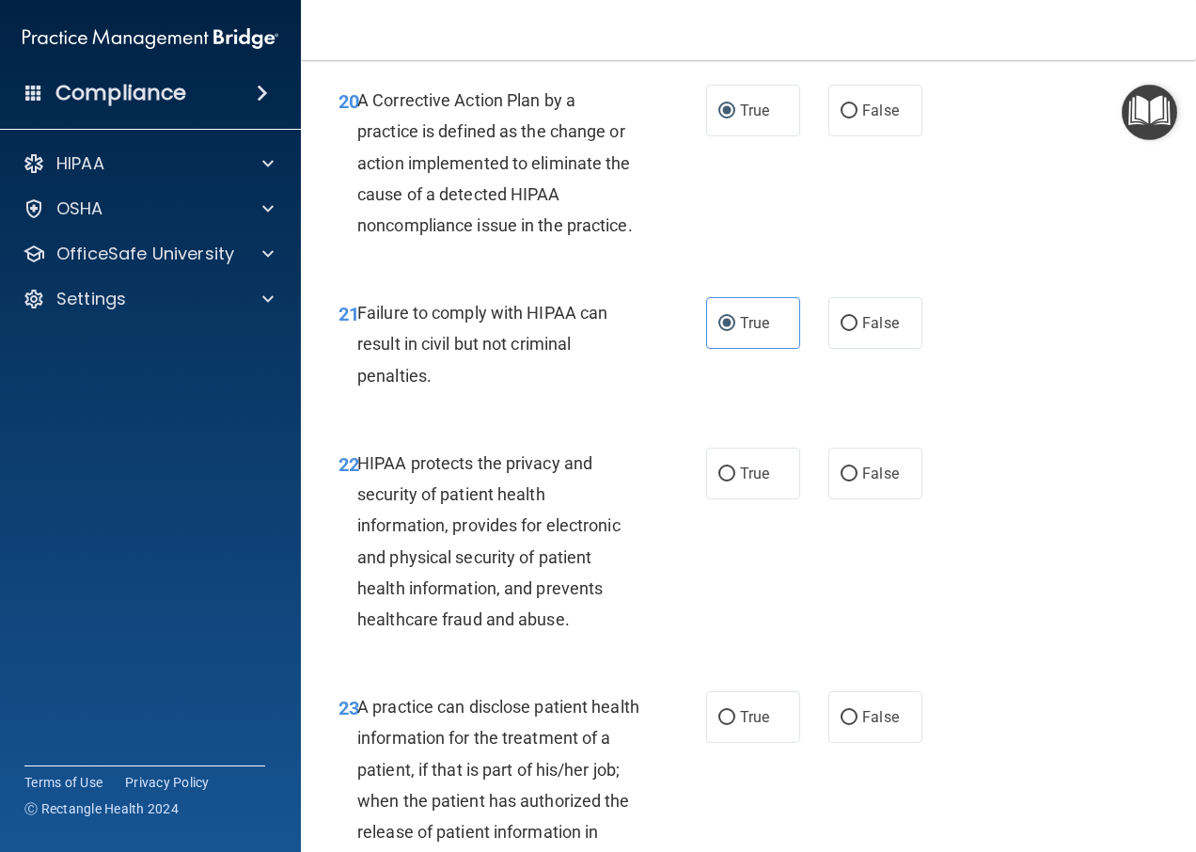
scroll to position [3667, 0]
click at [722, 480] on input "True" at bounding box center [726, 473] width 17 height 14
radio input "true"
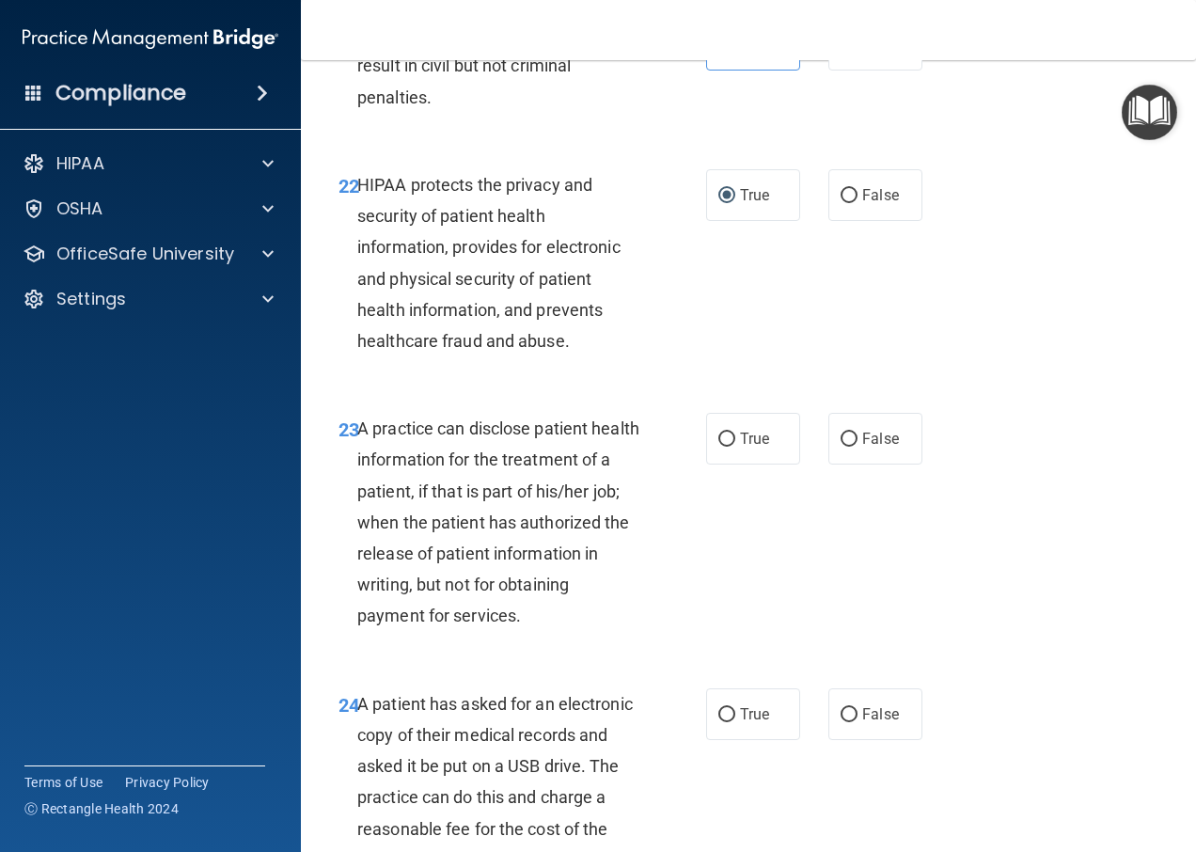
scroll to position [3949, 0]
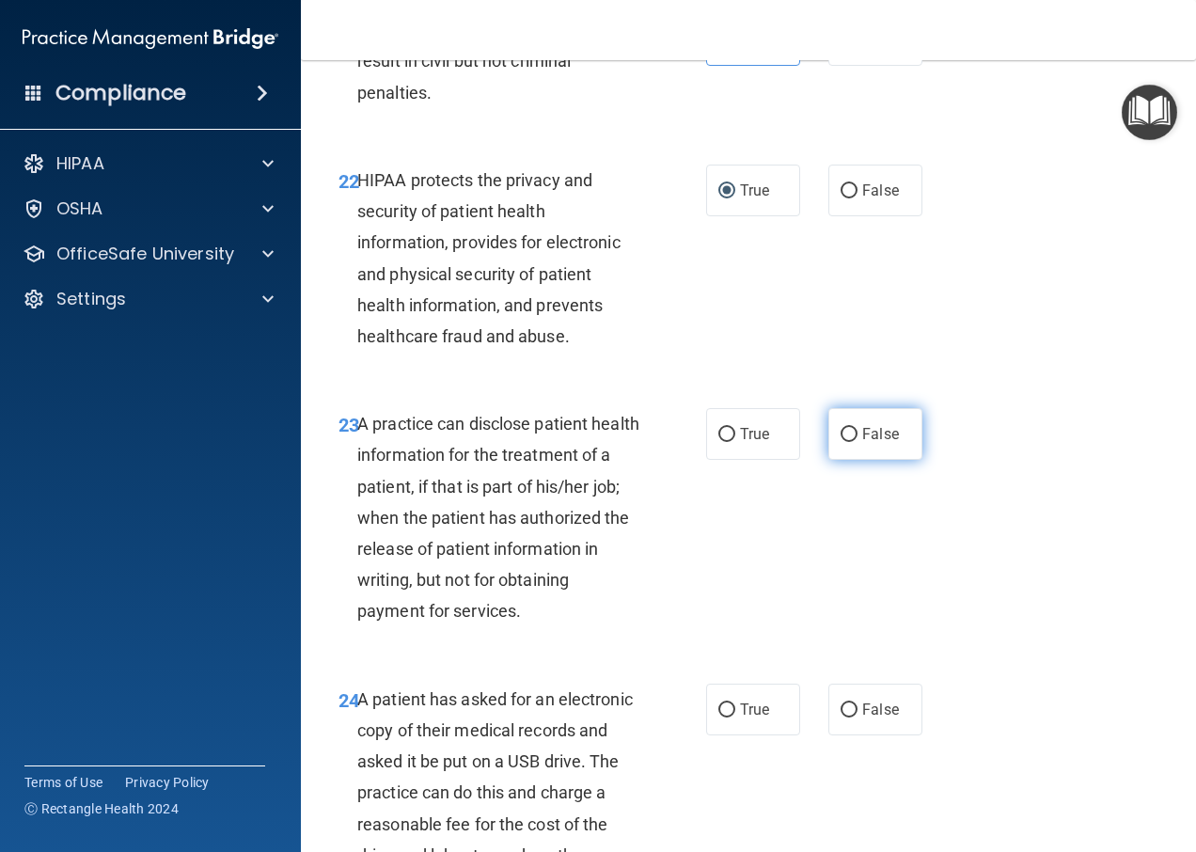
click at [846, 442] on input "False" at bounding box center [849, 435] width 17 height 14
radio input "true"
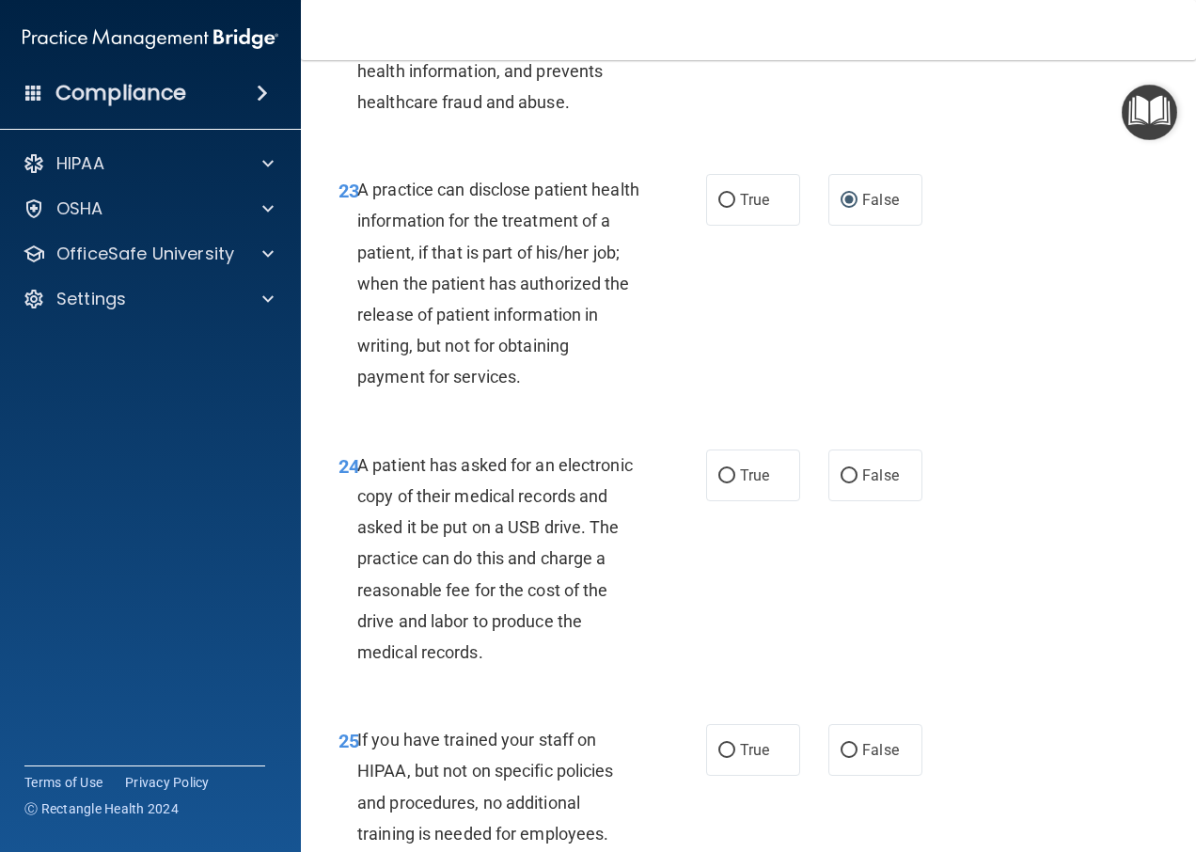
scroll to position [4231, 0]
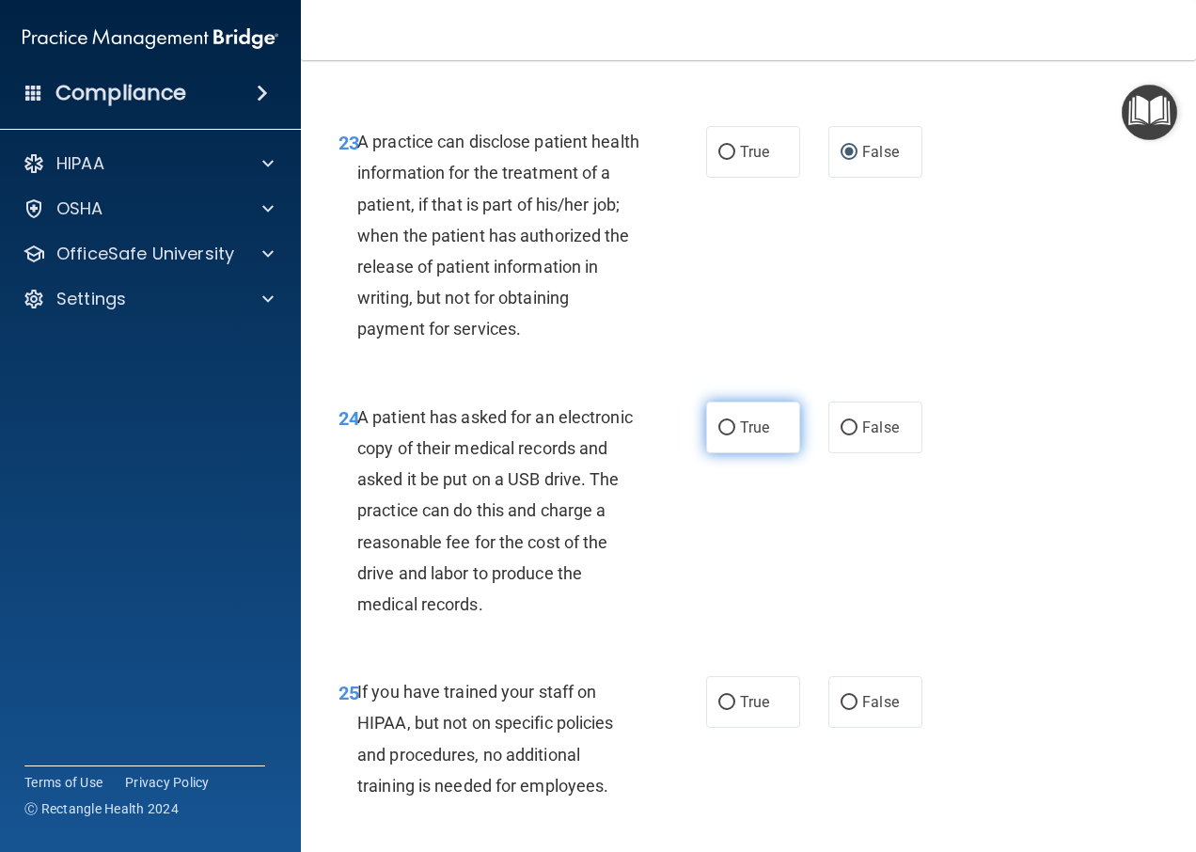
click at [718, 435] on input "True" at bounding box center [726, 428] width 17 height 14
radio input "true"
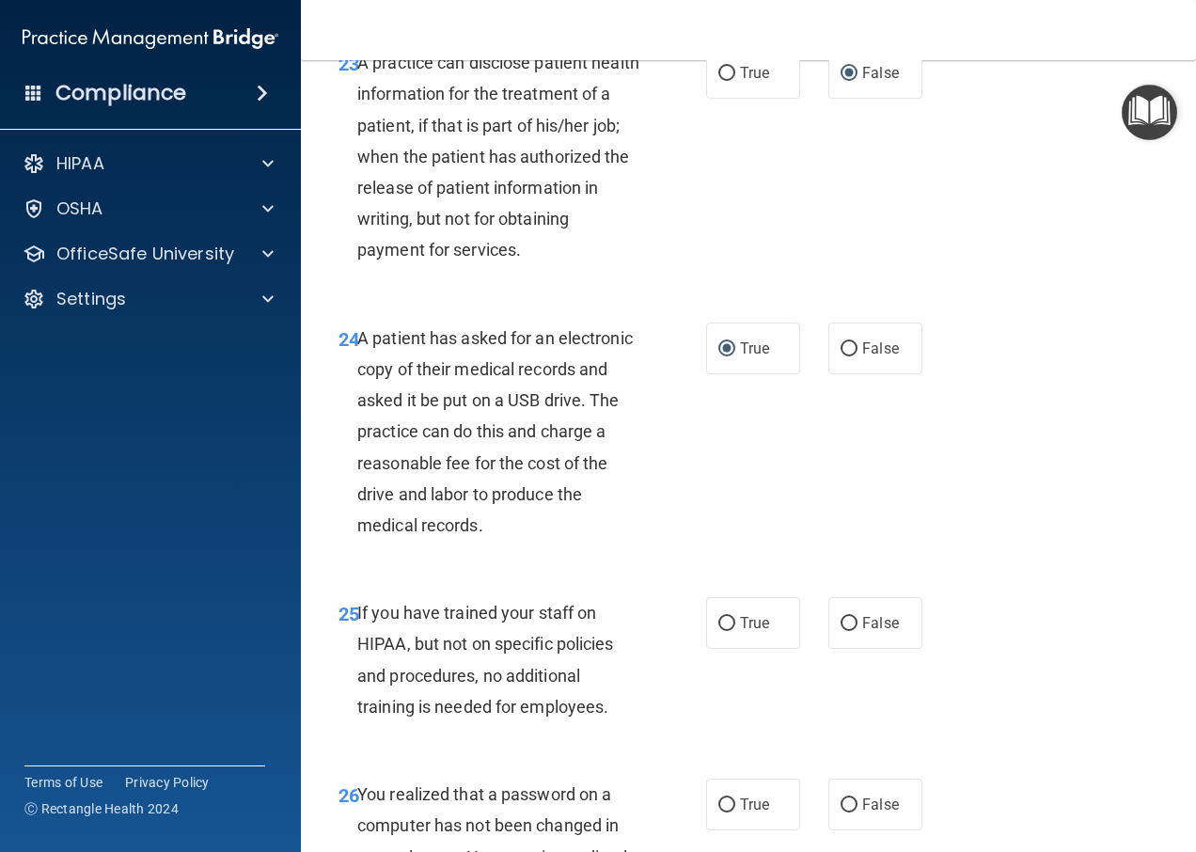
scroll to position [4513, 0]
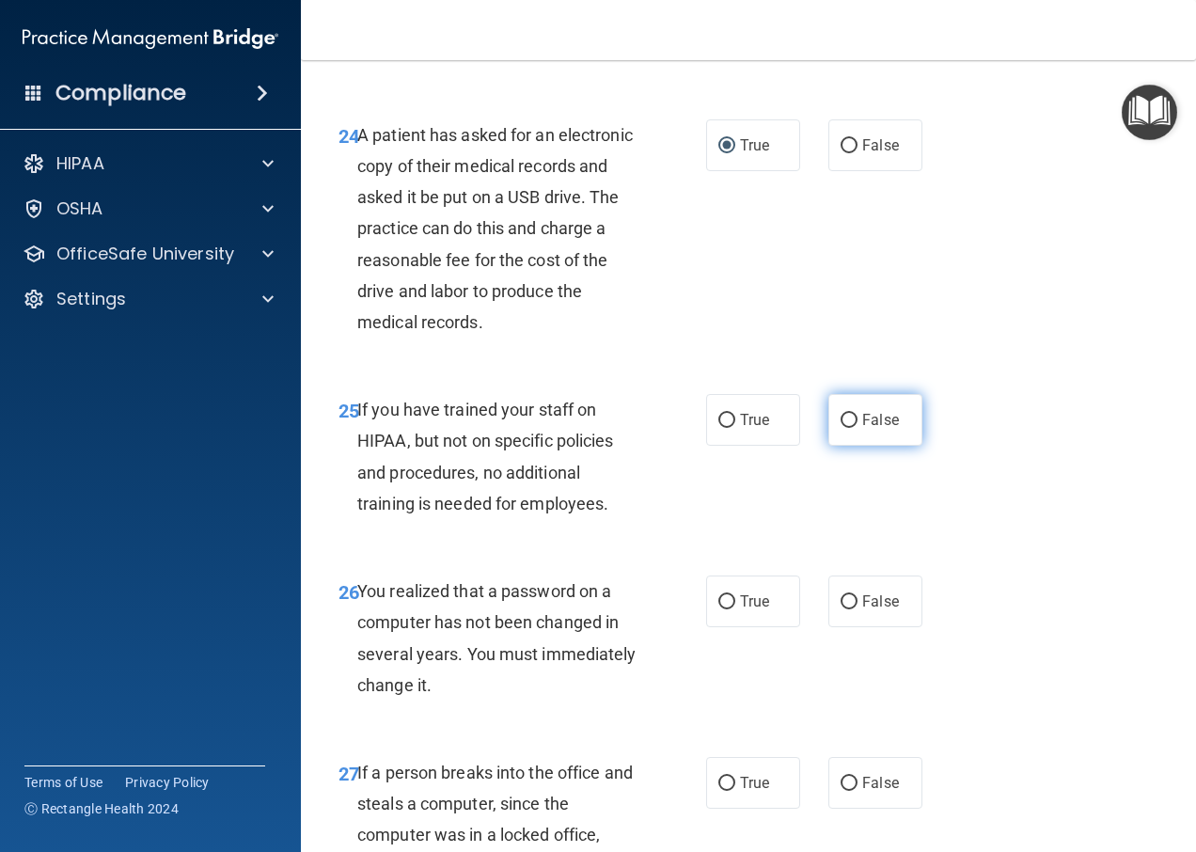
click at [844, 428] on input "False" at bounding box center [849, 421] width 17 height 14
radio input "true"
click at [719, 609] on input "True" at bounding box center [726, 602] width 17 height 14
radio input "true"
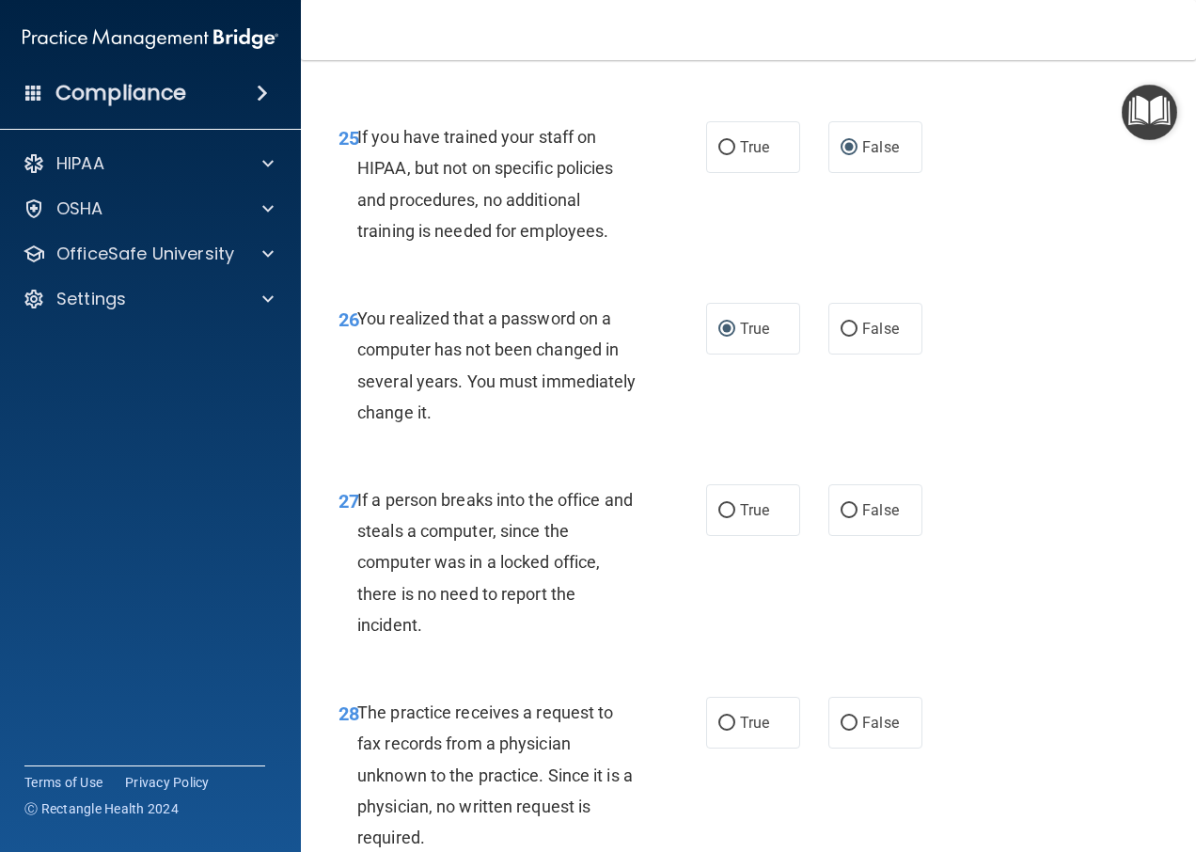
scroll to position [4796, 0]
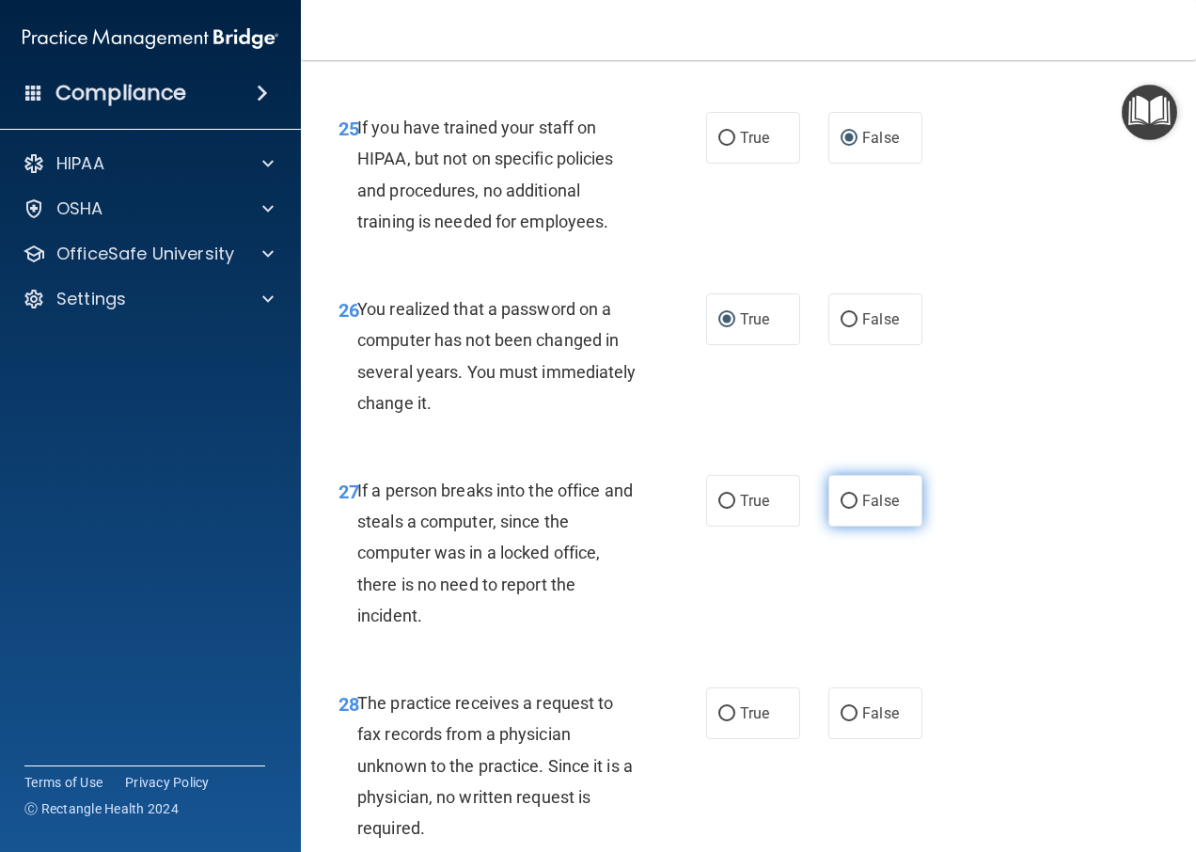
click at [843, 509] on input "False" at bounding box center [849, 502] width 17 height 14
radio input "true"
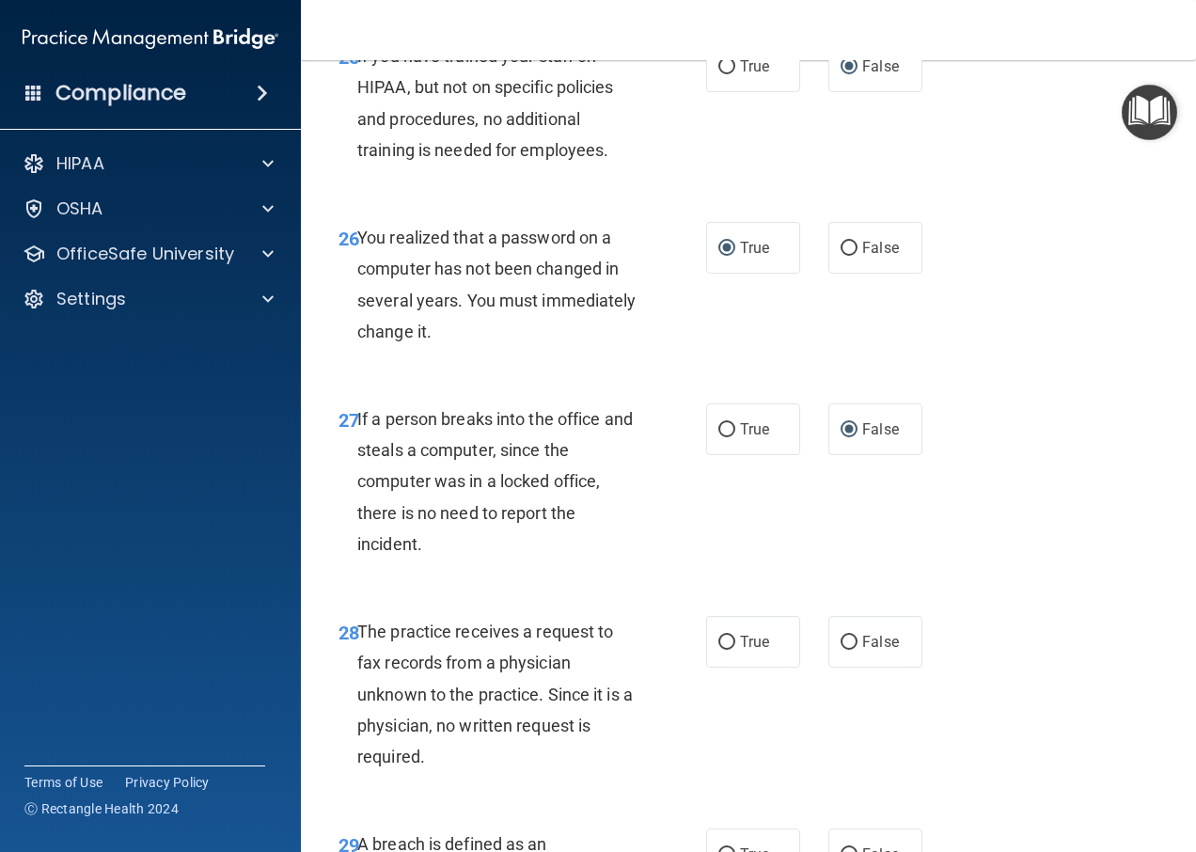
scroll to position [5078, 0]
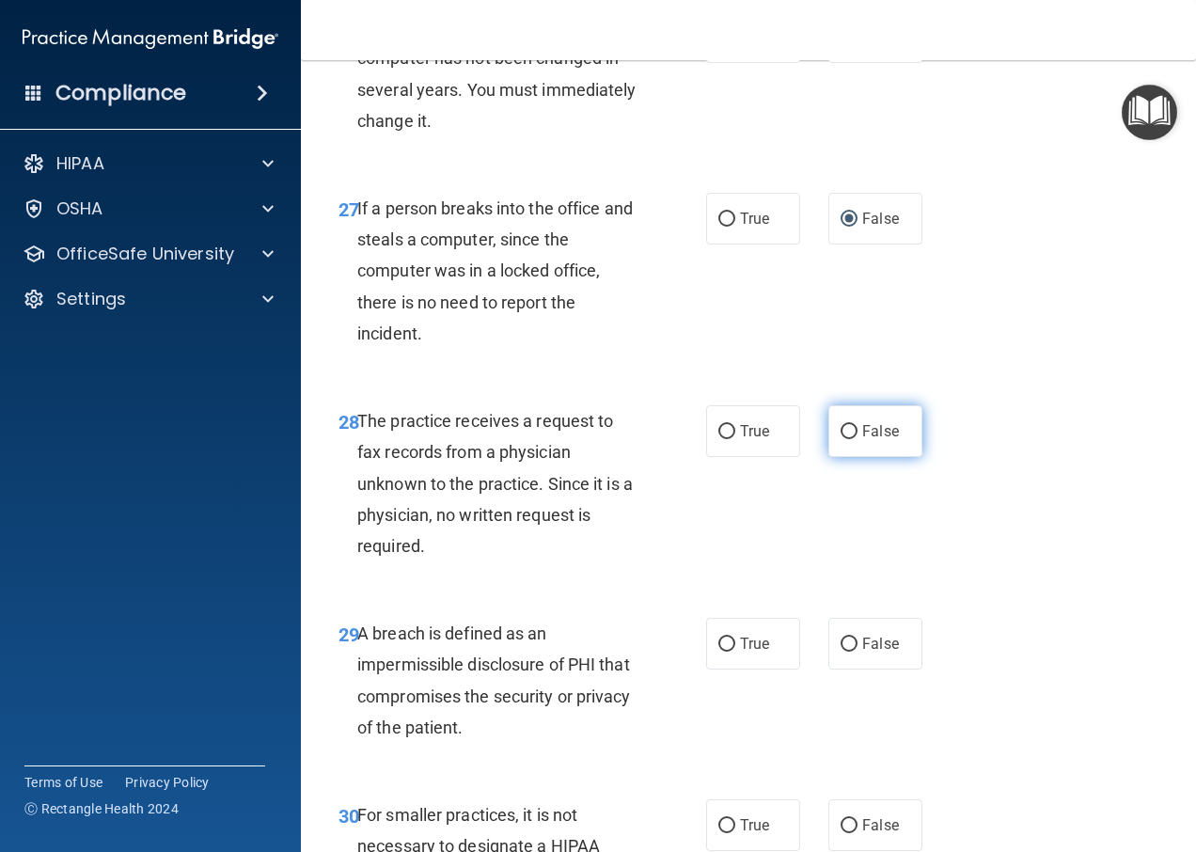
click at [850, 452] on label "False" at bounding box center [875, 431] width 94 height 52
click at [850, 439] on input "False" at bounding box center [849, 432] width 17 height 14
radio input "true"
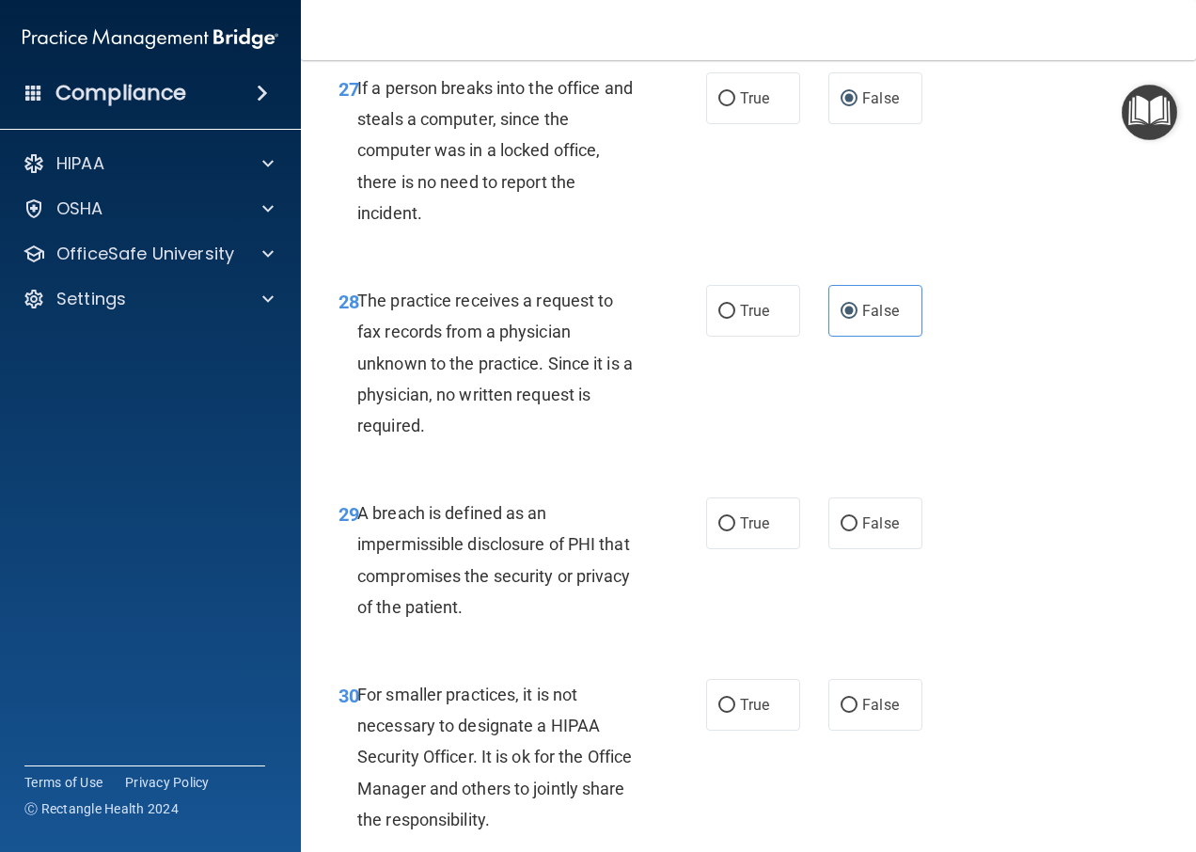
scroll to position [5360, 0]
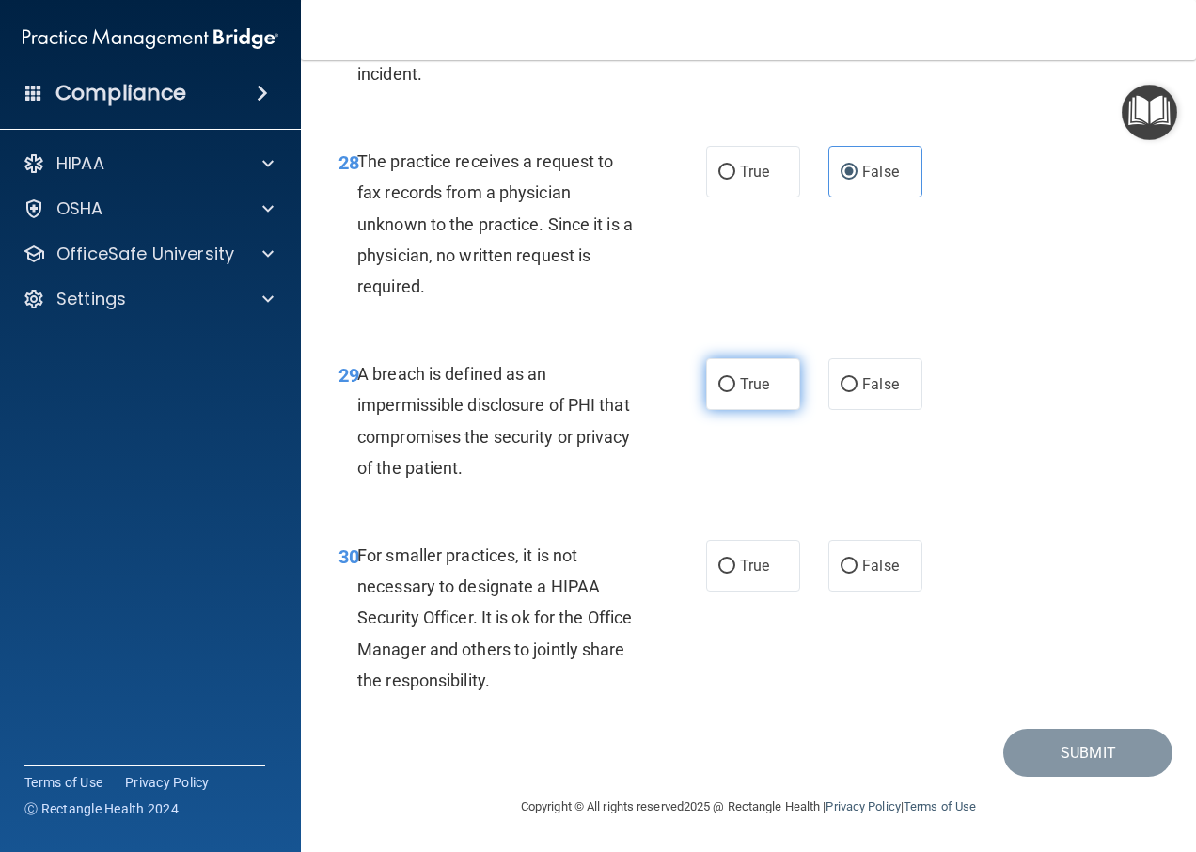
click at [732, 390] on label "True" at bounding box center [753, 384] width 94 height 52
click at [732, 390] on input "True" at bounding box center [726, 385] width 17 height 14
radio input "true"
click at [844, 567] on input "False" at bounding box center [849, 566] width 17 height 14
radio input "true"
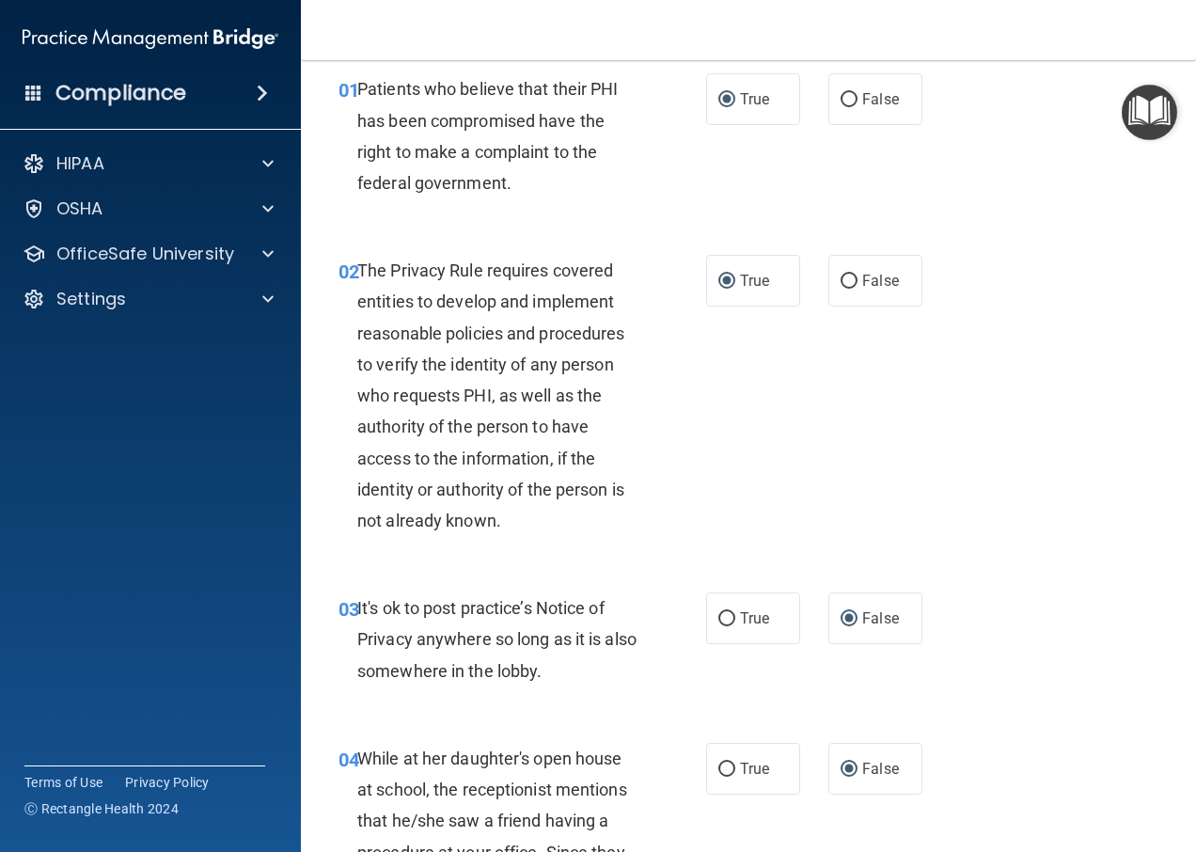
scroll to position [0, 0]
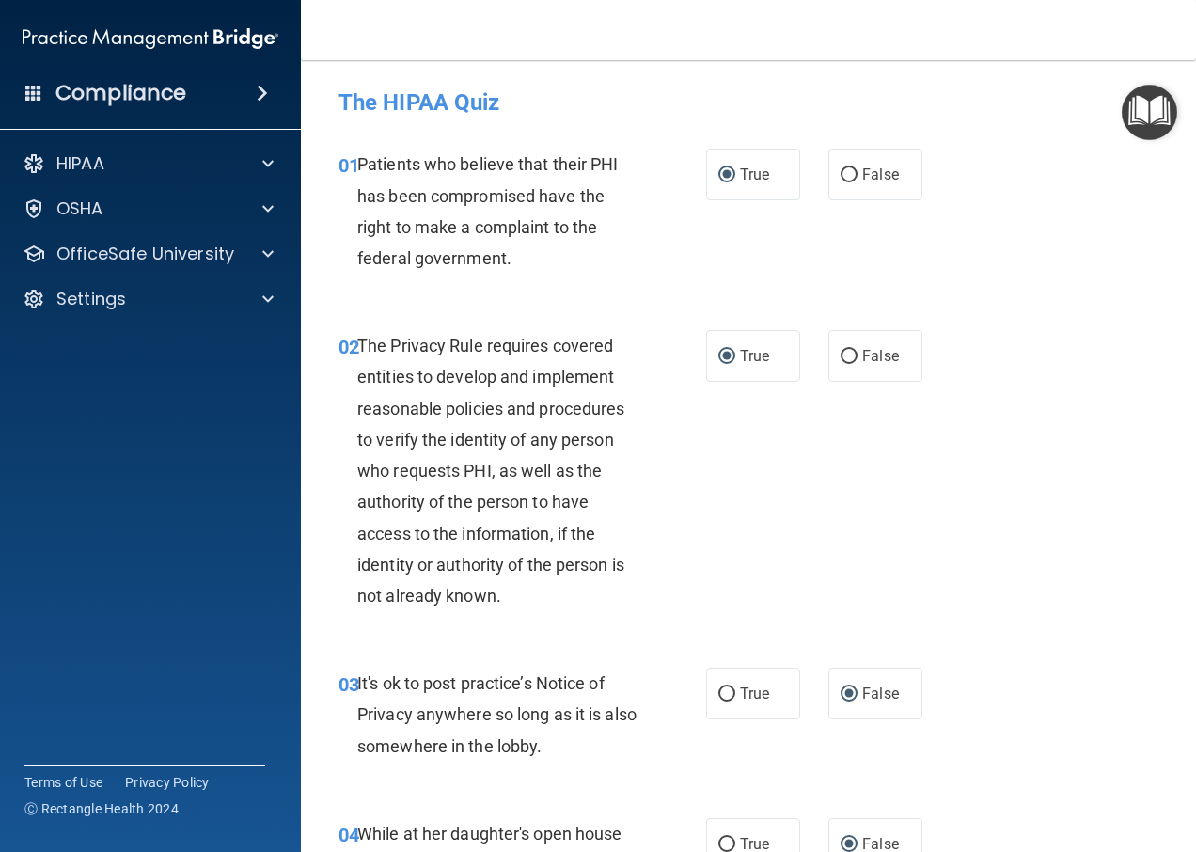
click at [1151, 107] on img "Open Resource Center" at bounding box center [1149, 112] width 55 height 55
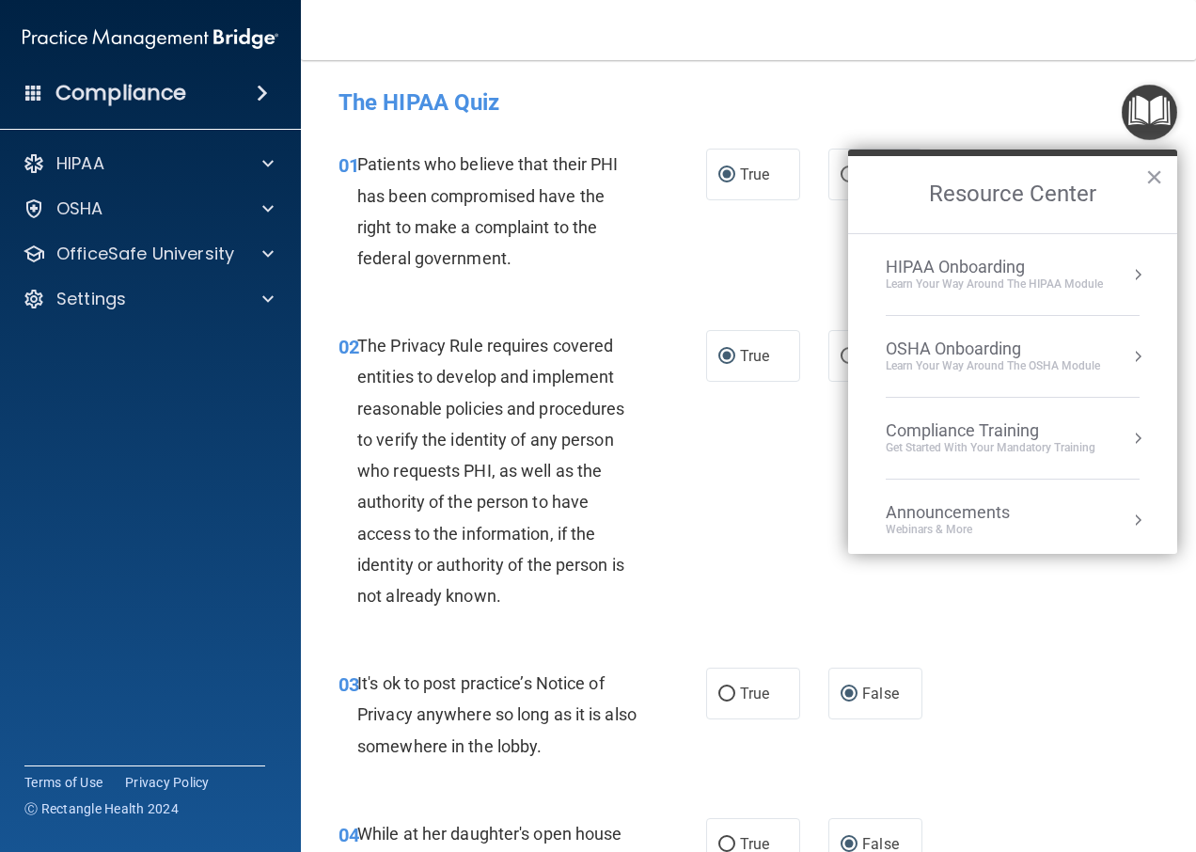
click at [998, 102] on h4 "The HIPAA Quiz" at bounding box center [749, 102] width 820 height 24
click at [1154, 175] on button "×" at bounding box center [1154, 177] width 18 height 30
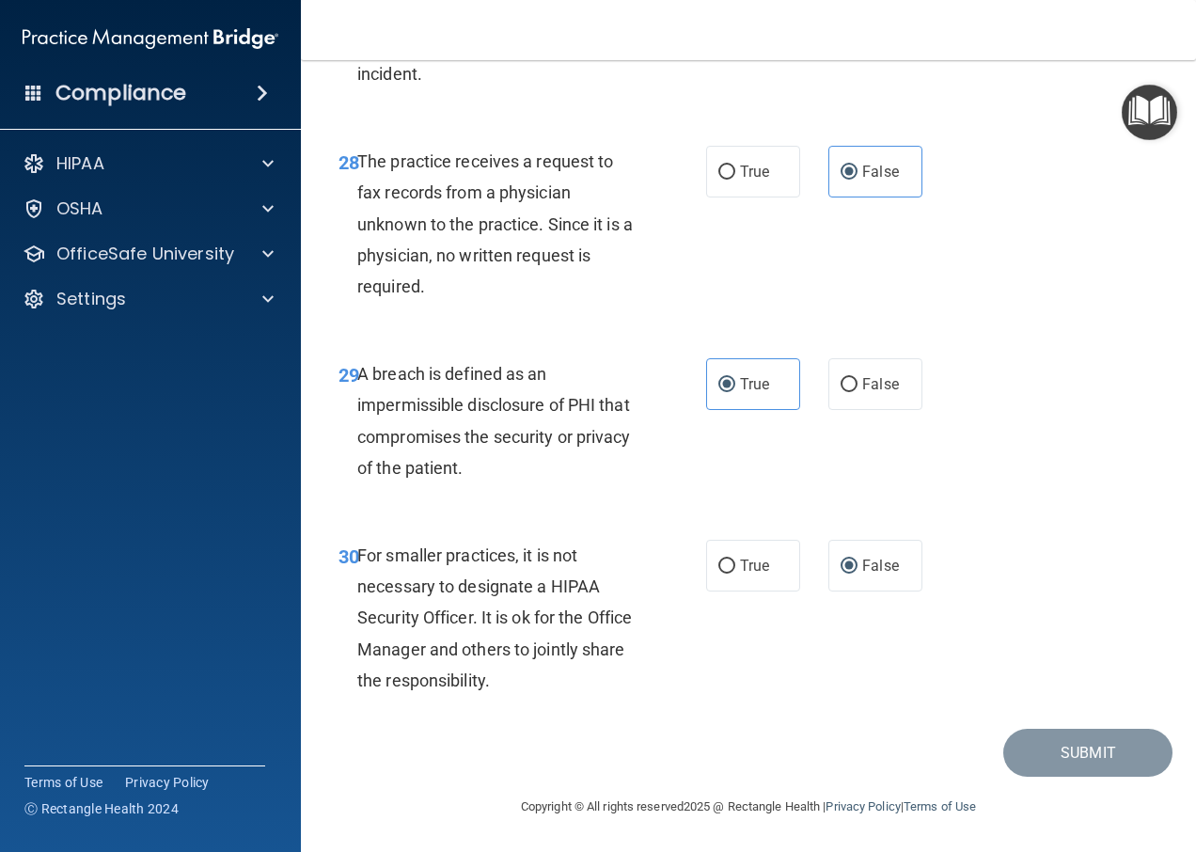
scroll to position [5368, 0]
click at [1067, 806] on div "Copyright © All rights reserved 2025 @ Rectangle Health | Privacy Policy | Term…" at bounding box center [748, 807] width 686 height 60
click at [806, 705] on div "30 For smaller practices, it is not necessary to designate a HIPAA Security Off…" at bounding box center [748, 622] width 848 height 213
click at [724, 562] on input "True" at bounding box center [726, 566] width 17 height 14
radio input "true"
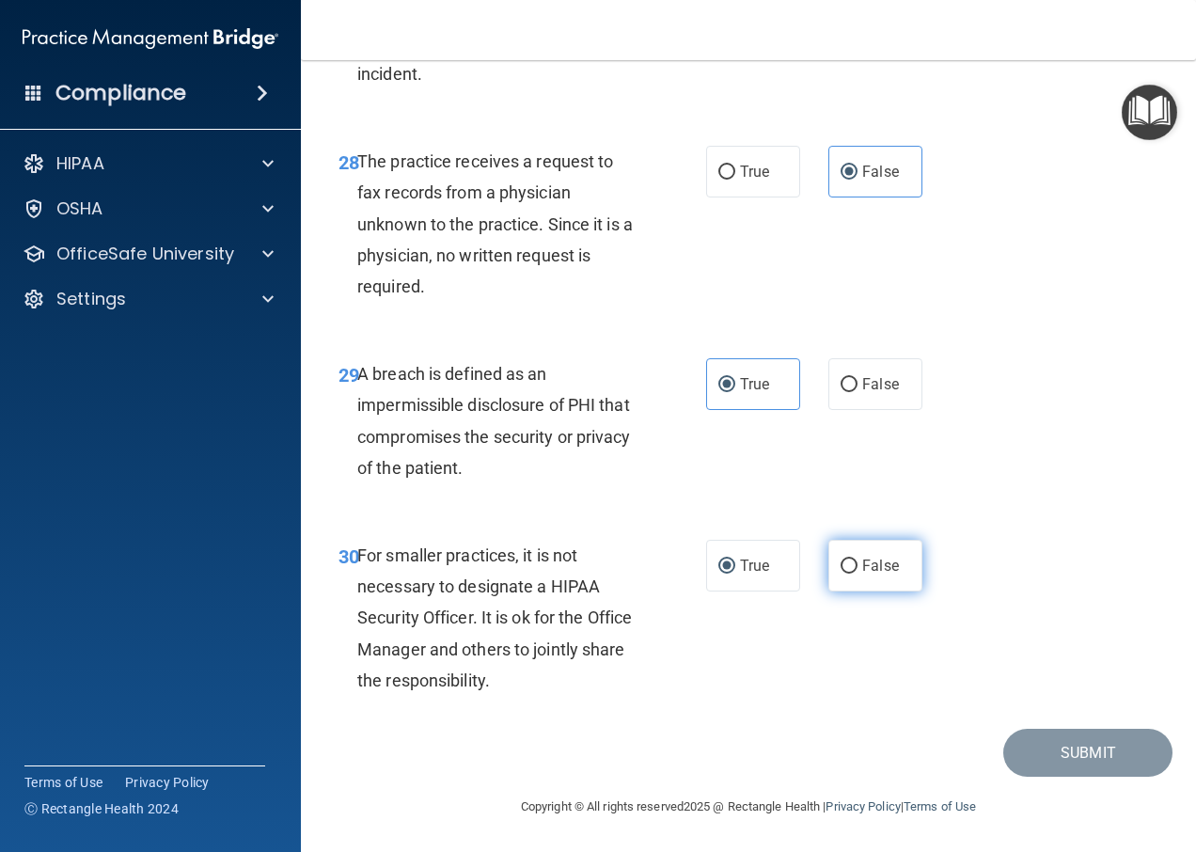
click at [842, 560] on input "False" at bounding box center [849, 566] width 17 height 14
radio input "true"
radio input "false"
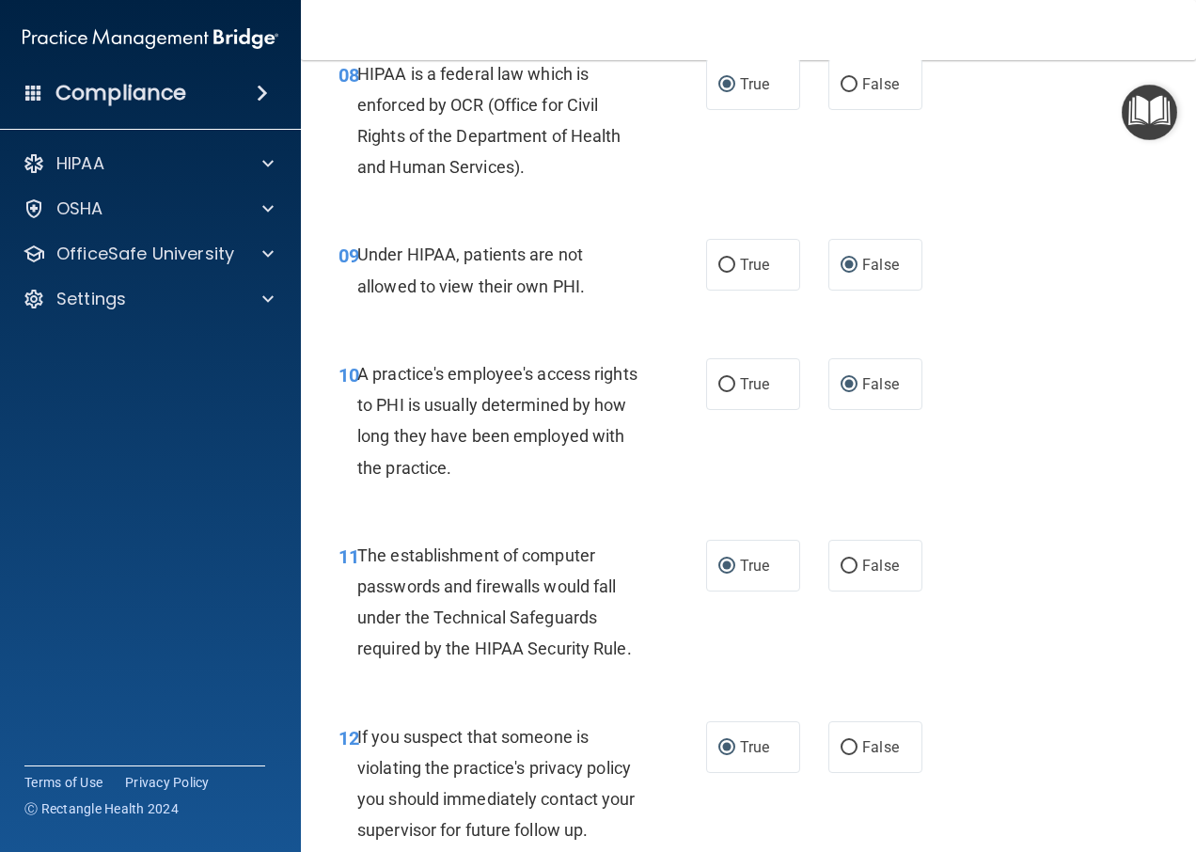
scroll to position [1513, 0]
